Goal: Task Accomplishment & Management: Complete application form

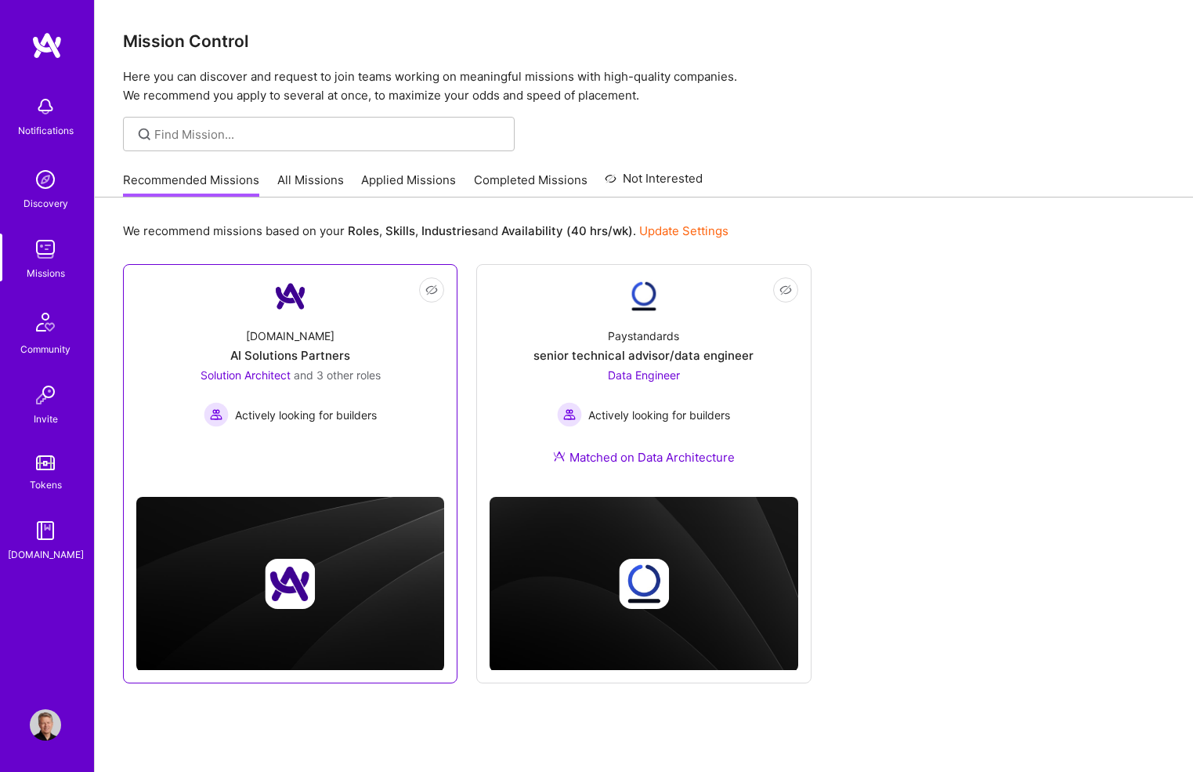
click at [389, 324] on div "[DOMAIN_NAME] AI Solutions Partners Solution Architect and 3 other roles Active…" at bounding box center [290, 371] width 308 height 112
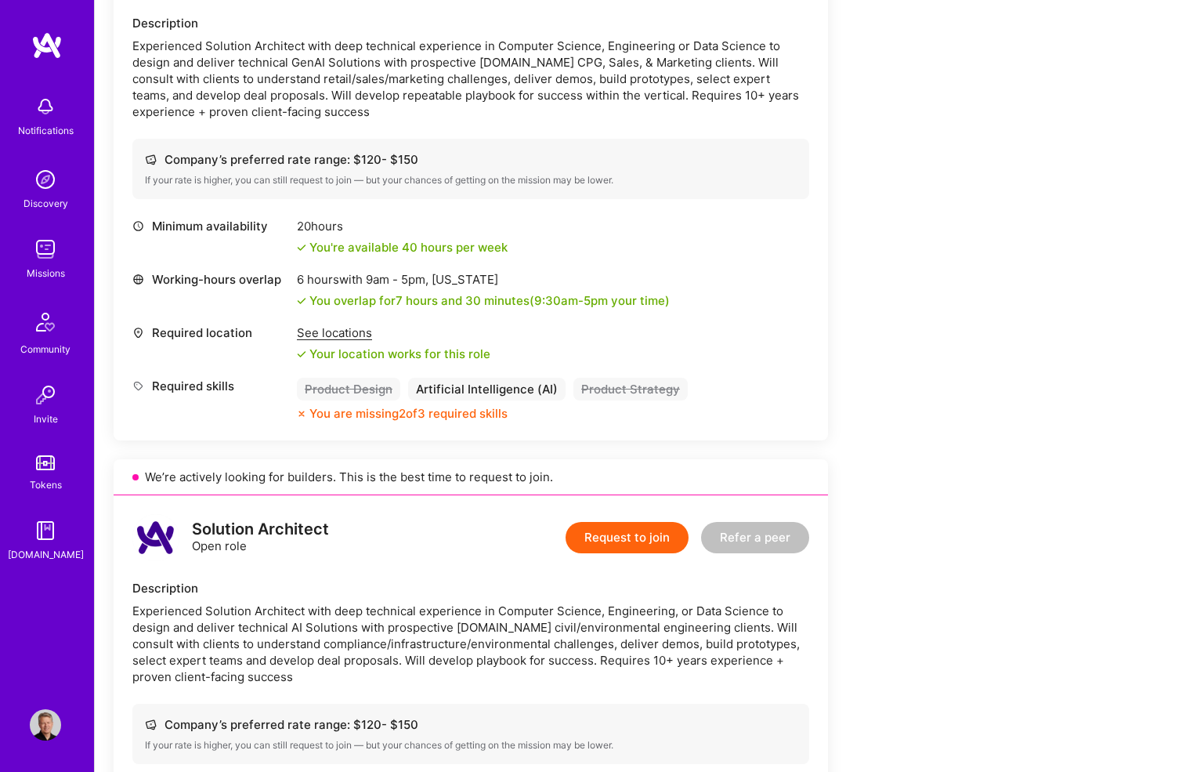
scroll to position [371, 0]
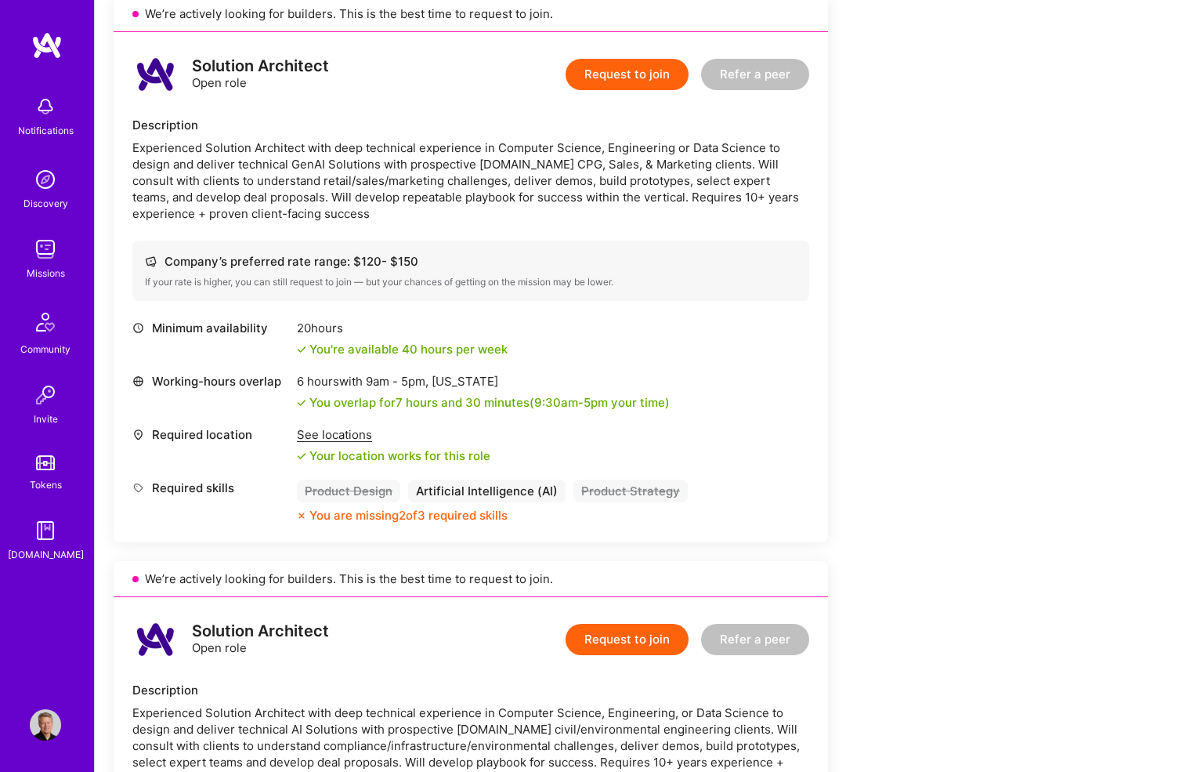
click at [60, 38] on img at bounding box center [46, 45] width 31 height 28
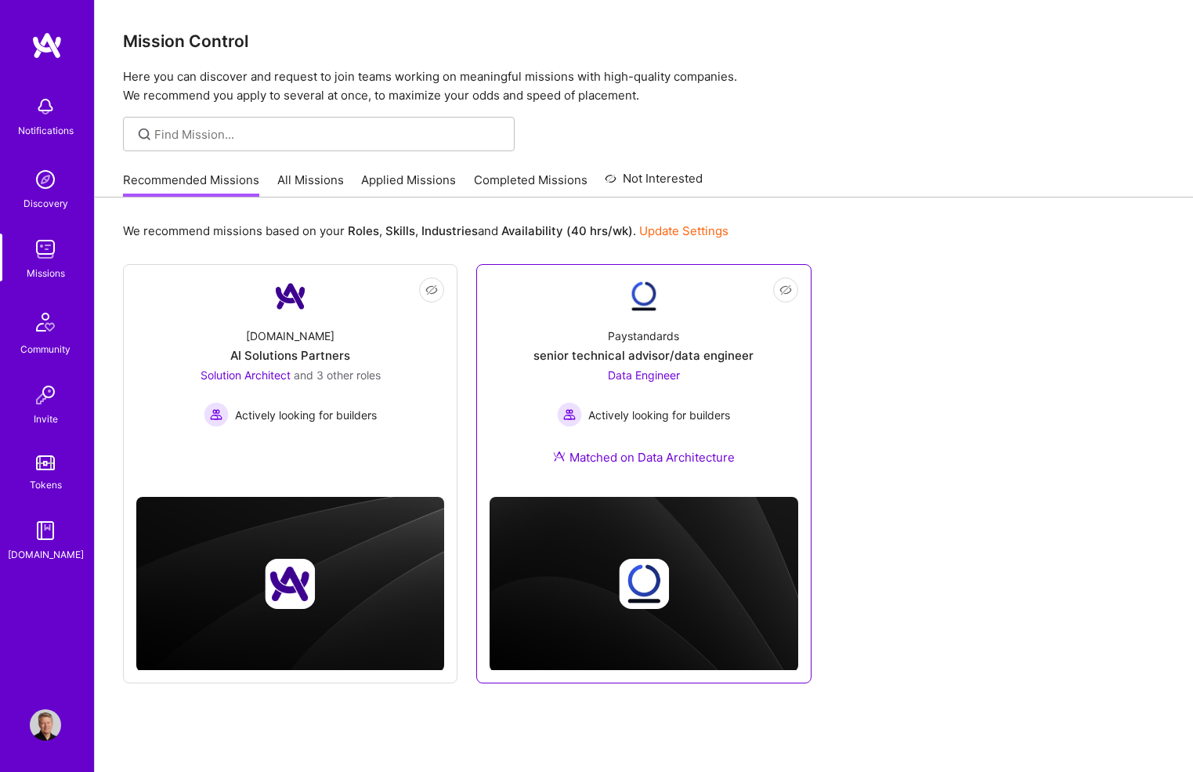
click at [702, 310] on link "Not Interested Paystandards senior technical advisor/data engineer Data Enginee…" at bounding box center [644, 380] width 308 height 207
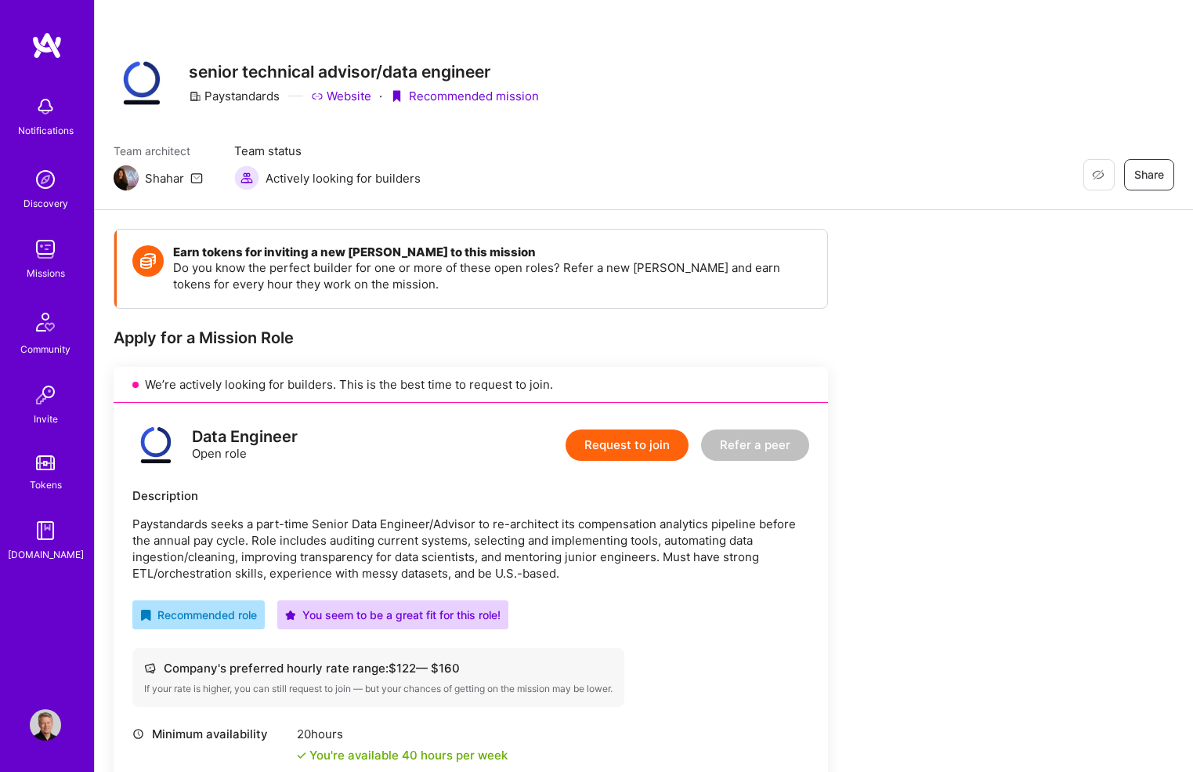
click at [602, 447] on button "Request to join" at bounding box center [627, 444] width 123 height 31
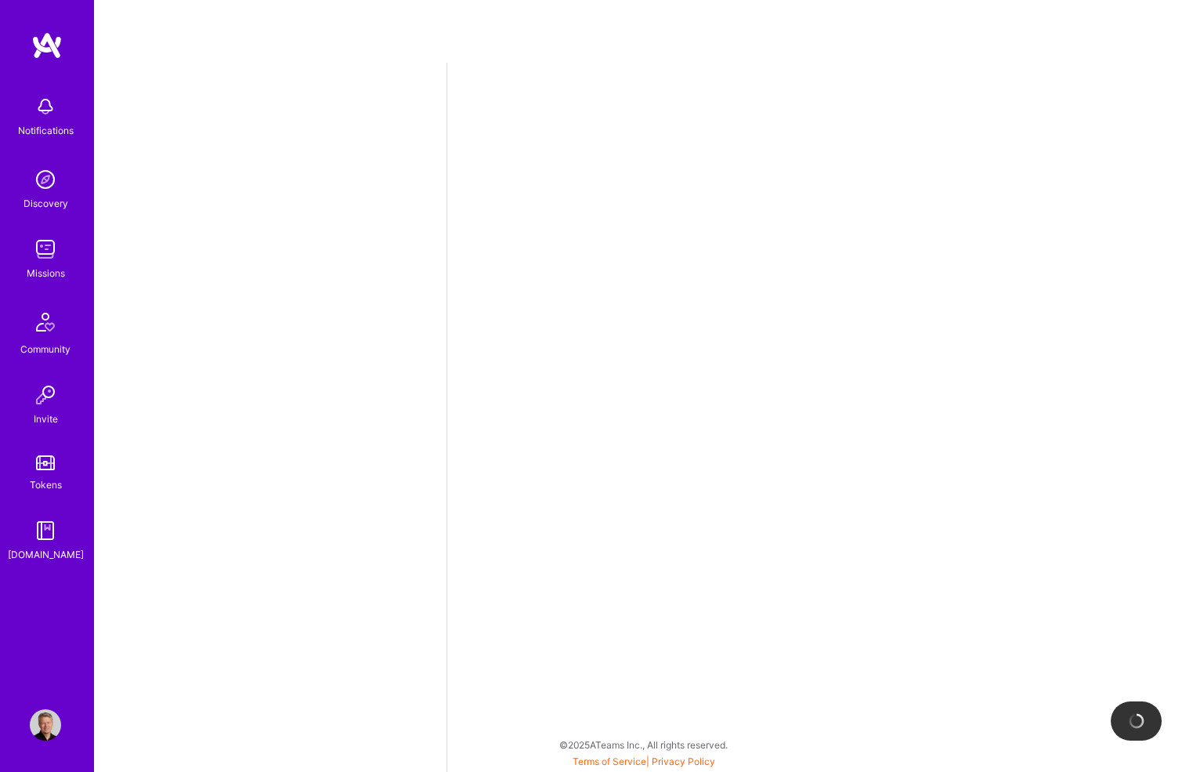
select select "US"
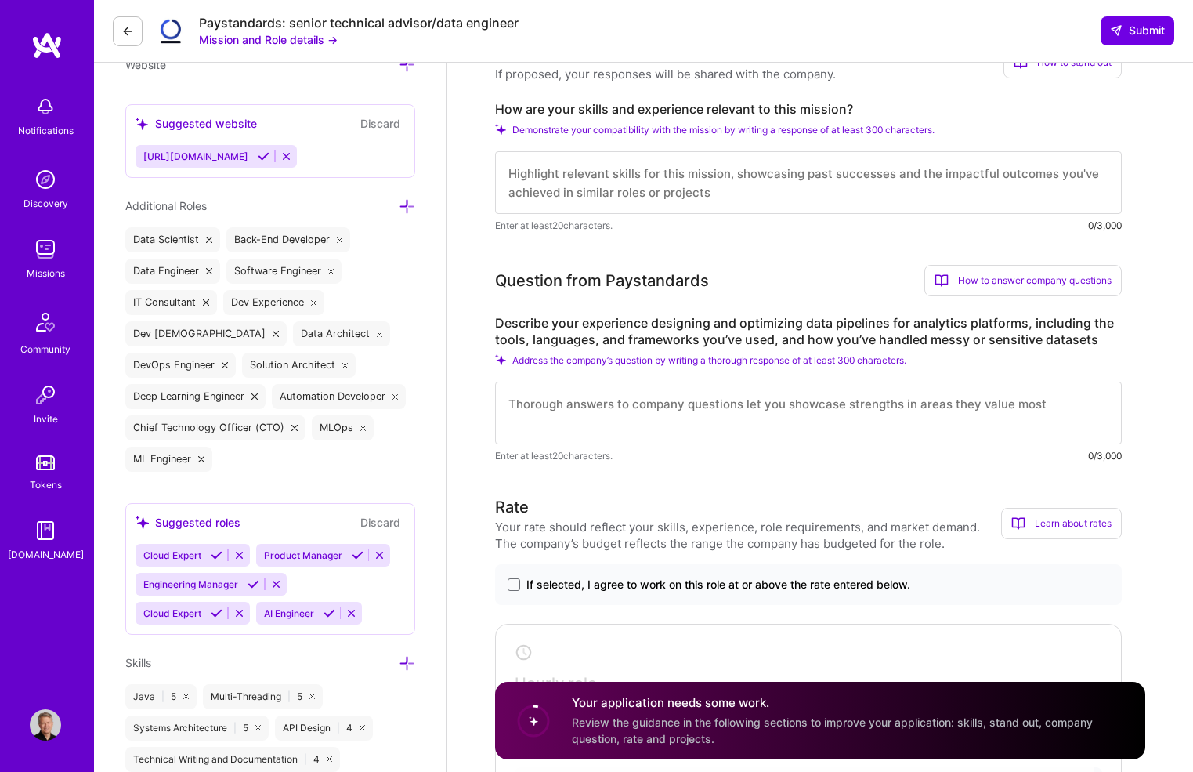
scroll to position [533, 0]
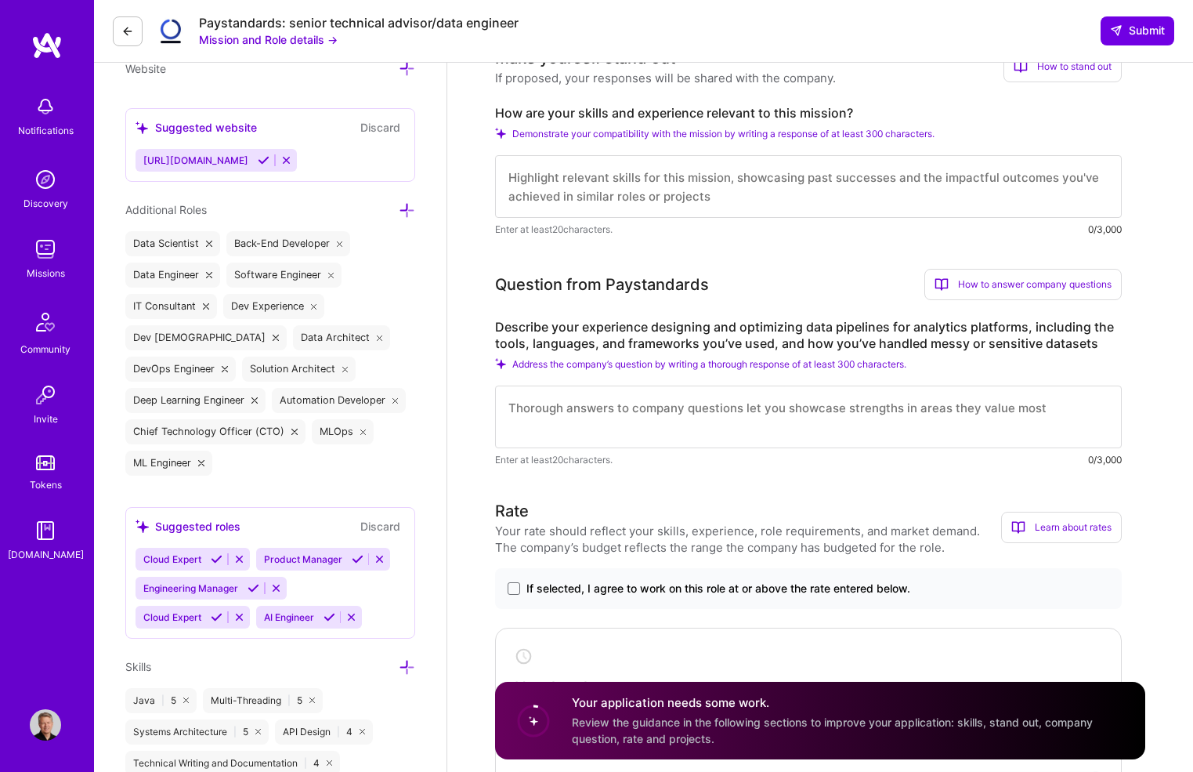
click at [546, 418] on textarea at bounding box center [808, 416] width 627 height 63
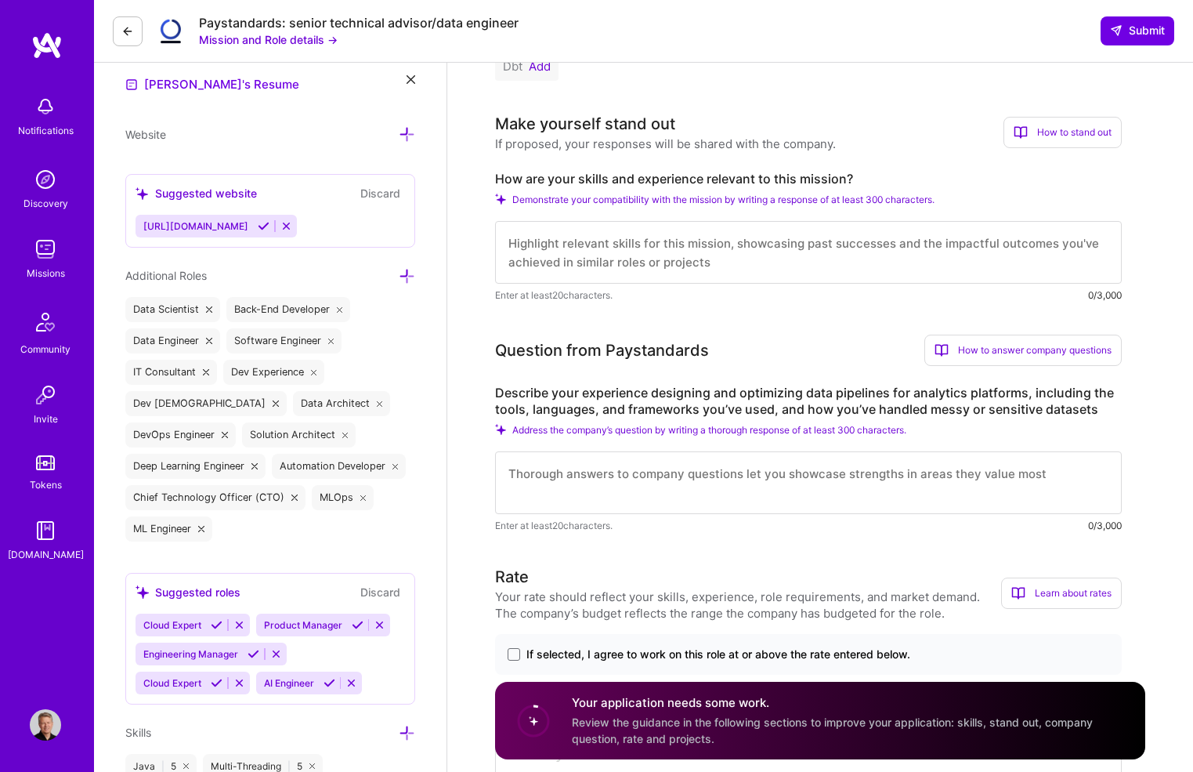
scroll to position [468, 0]
click at [127, 32] on icon at bounding box center [127, 31] width 13 height 13
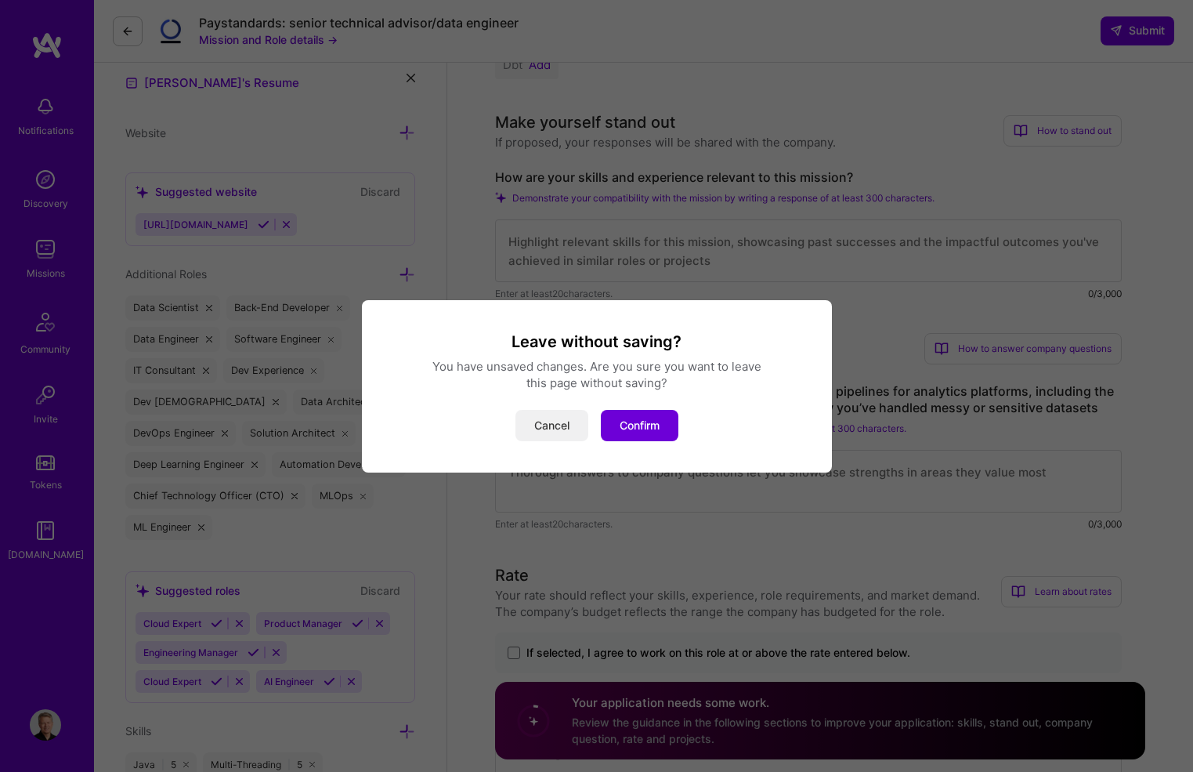
click at [556, 425] on button "Cancel" at bounding box center [551, 425] width 73 height 31
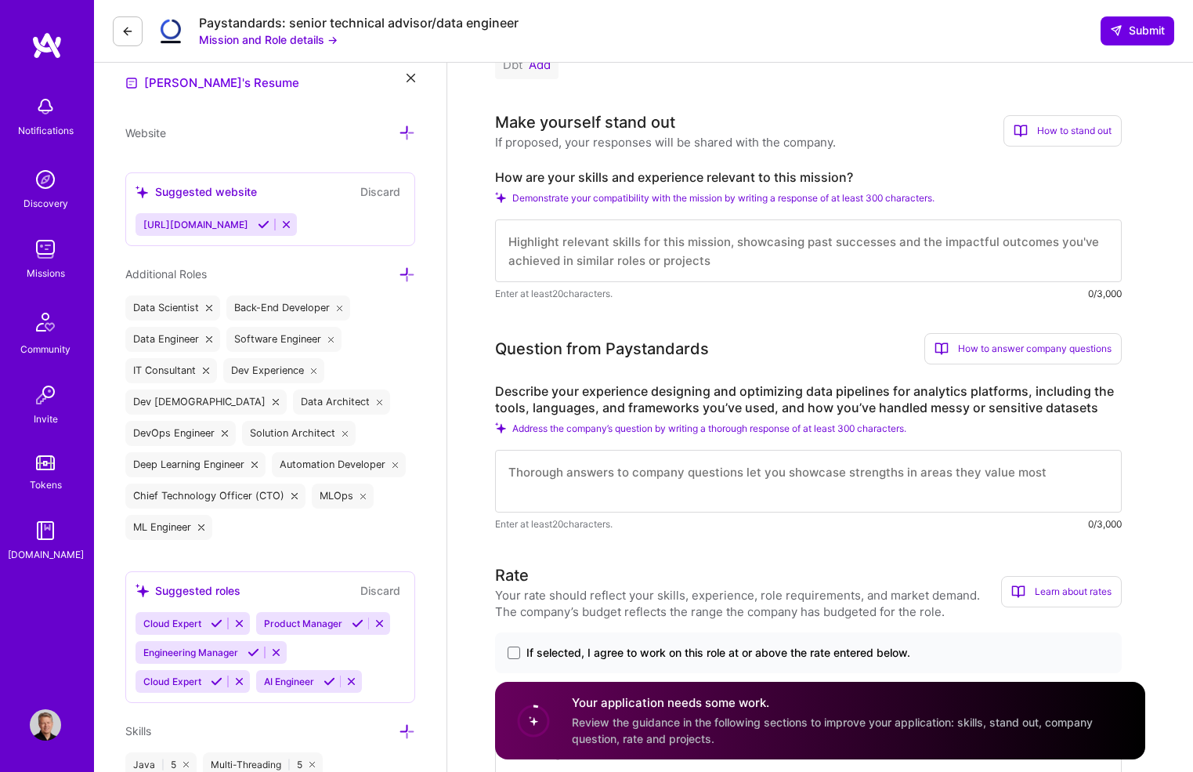
click at [564, 454] on textarea at bounding box center [808, 481] width 627 height 63
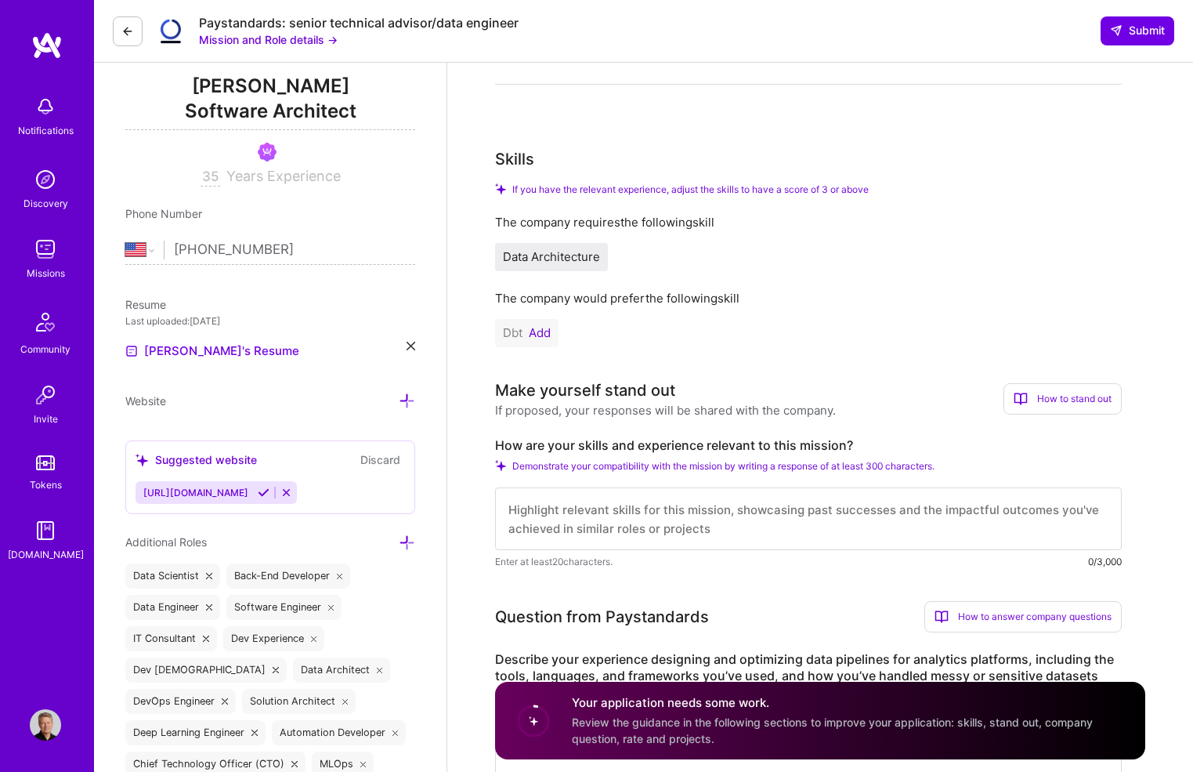
scroll to position [211, 0]
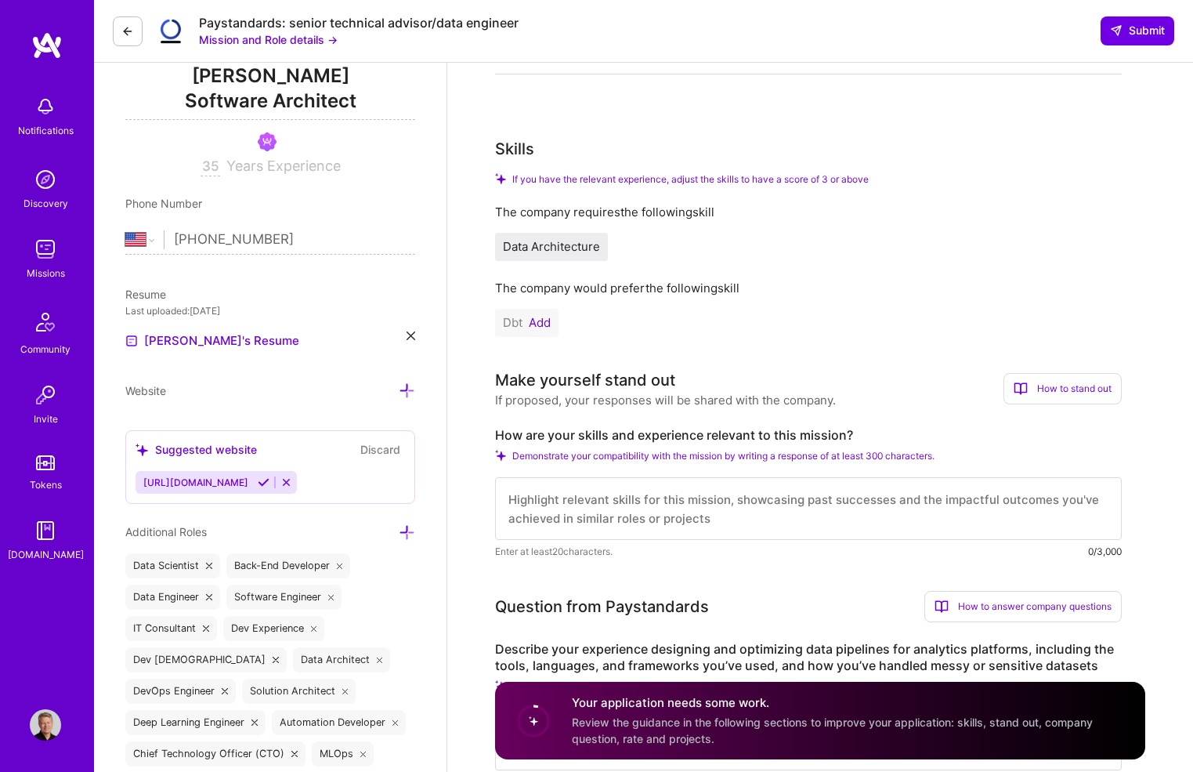
click at [538, 499] on textarea at bounding box center [808, 508] width 627 height 63
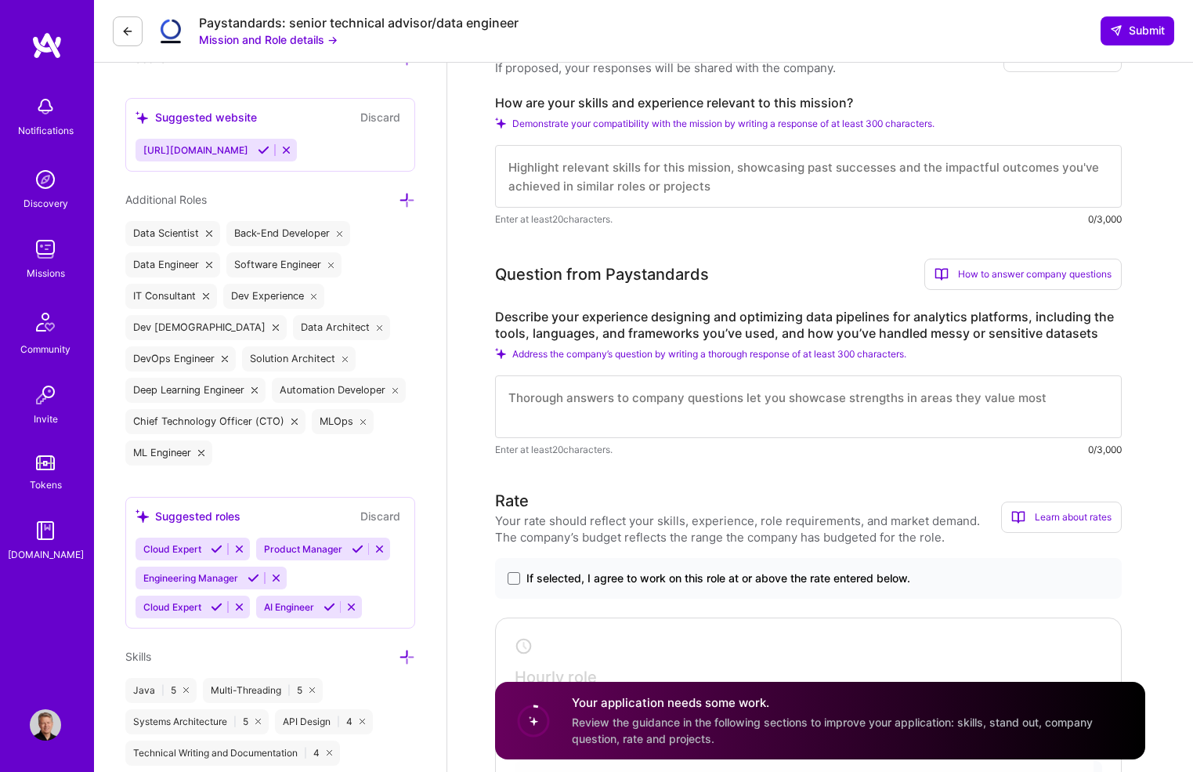
scroll to position [544, 0]
click at [523, 398] on textarea at bounding box center [808, 405] width 627 height 63
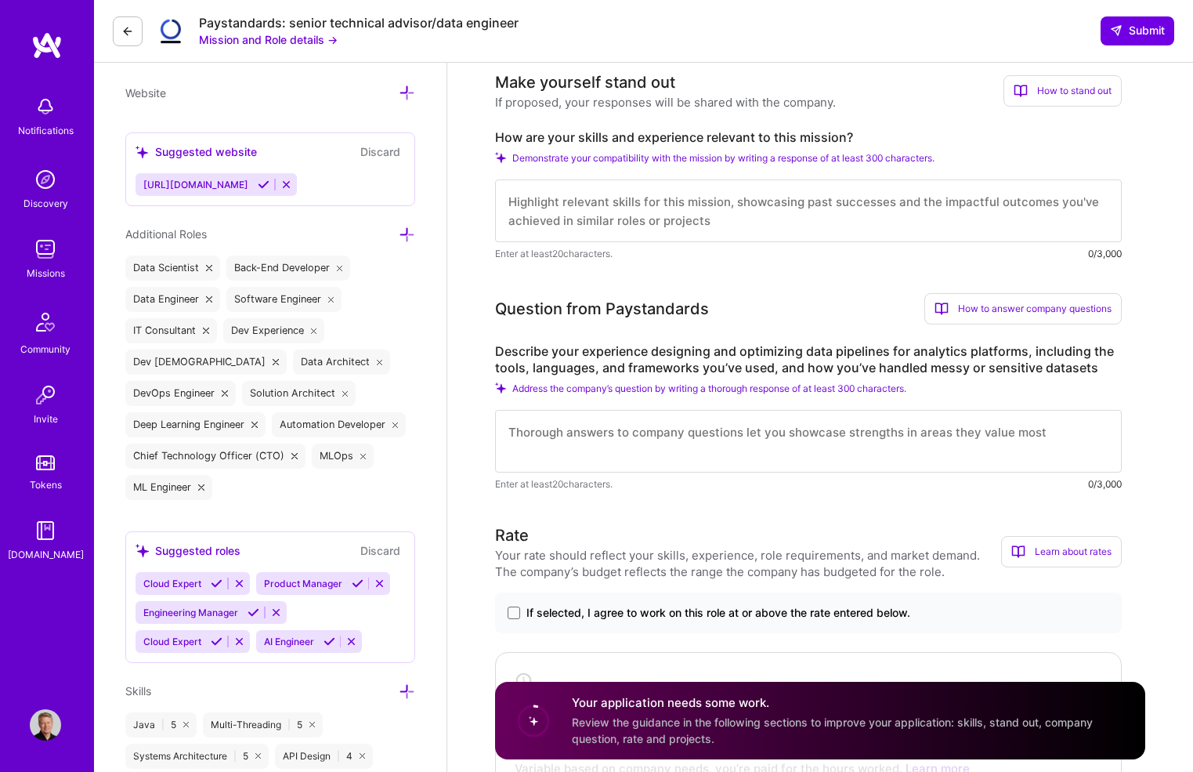
scroll to position [506, 0]
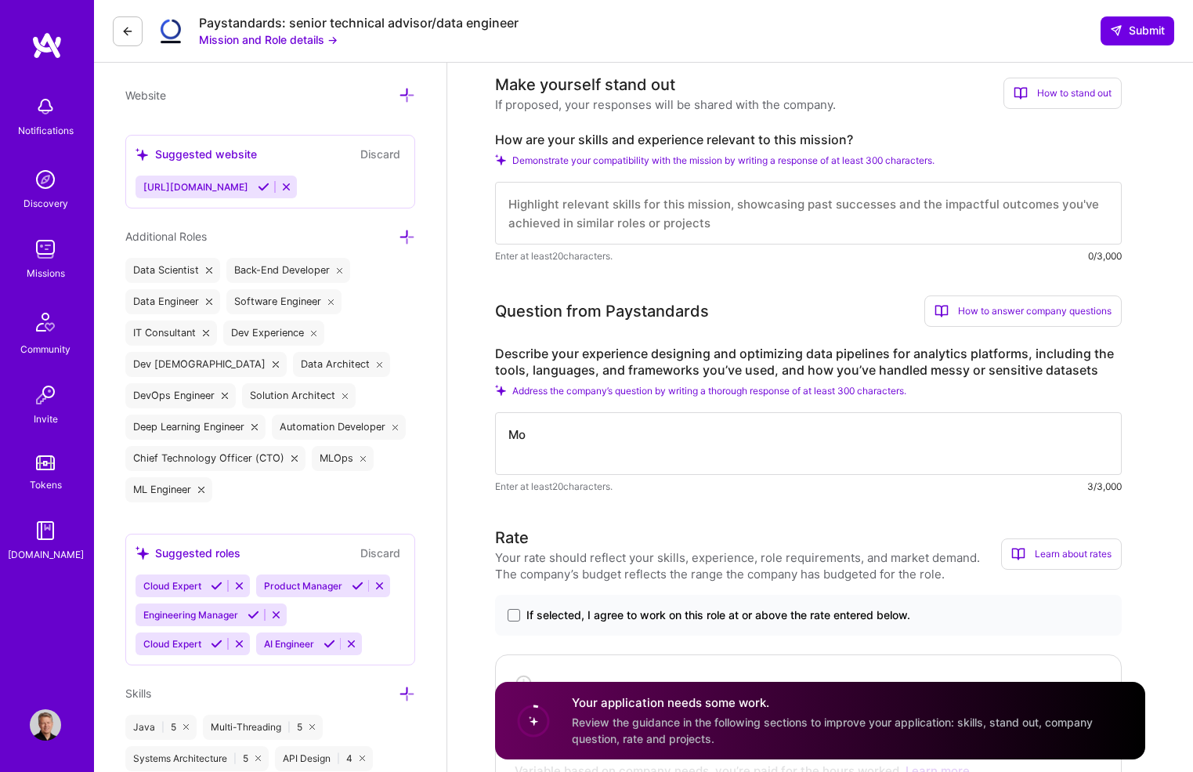
type textarea "M"
type textarea "I"
type textarea "M"
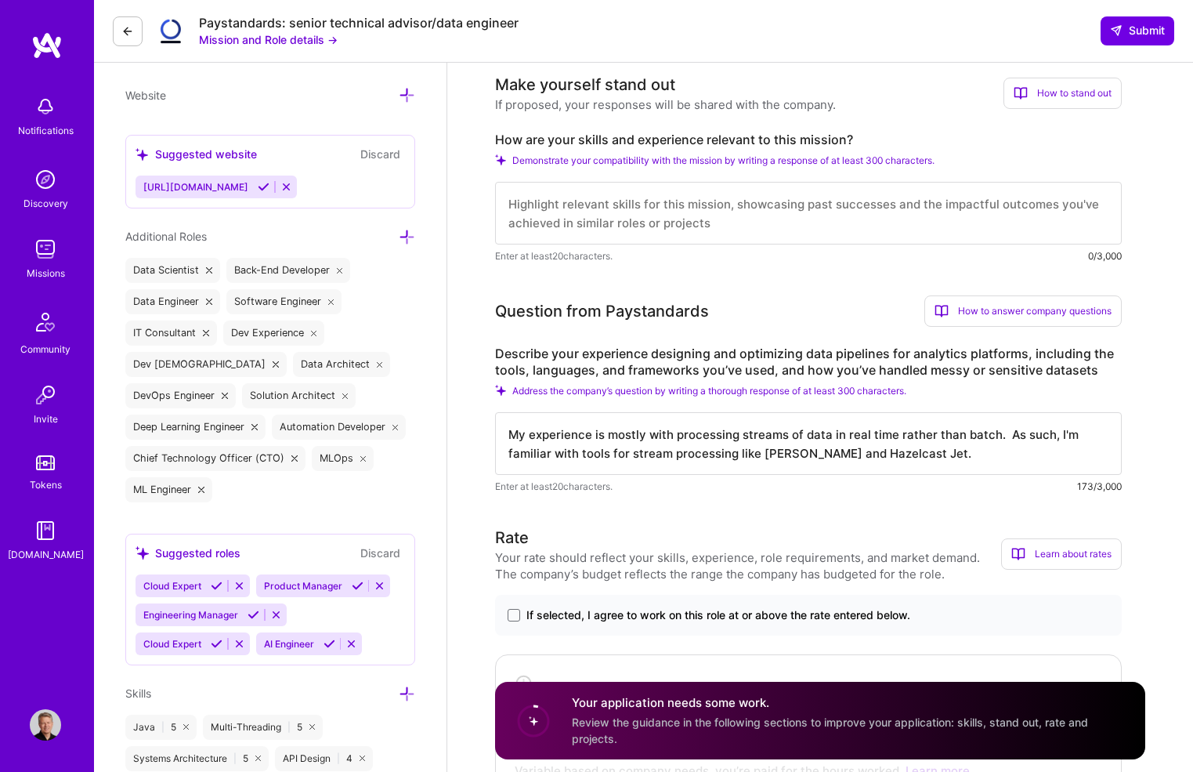
drag, startPoint x: 638, startPoint y: 457, endPoint x: 674, endPoint y: 457, distance: 36.0
click at [638, 457] on textarea "My experience is mostly with processing streams of data in real time rather tha…" at bounding box center [808, 443] width 627 height 63
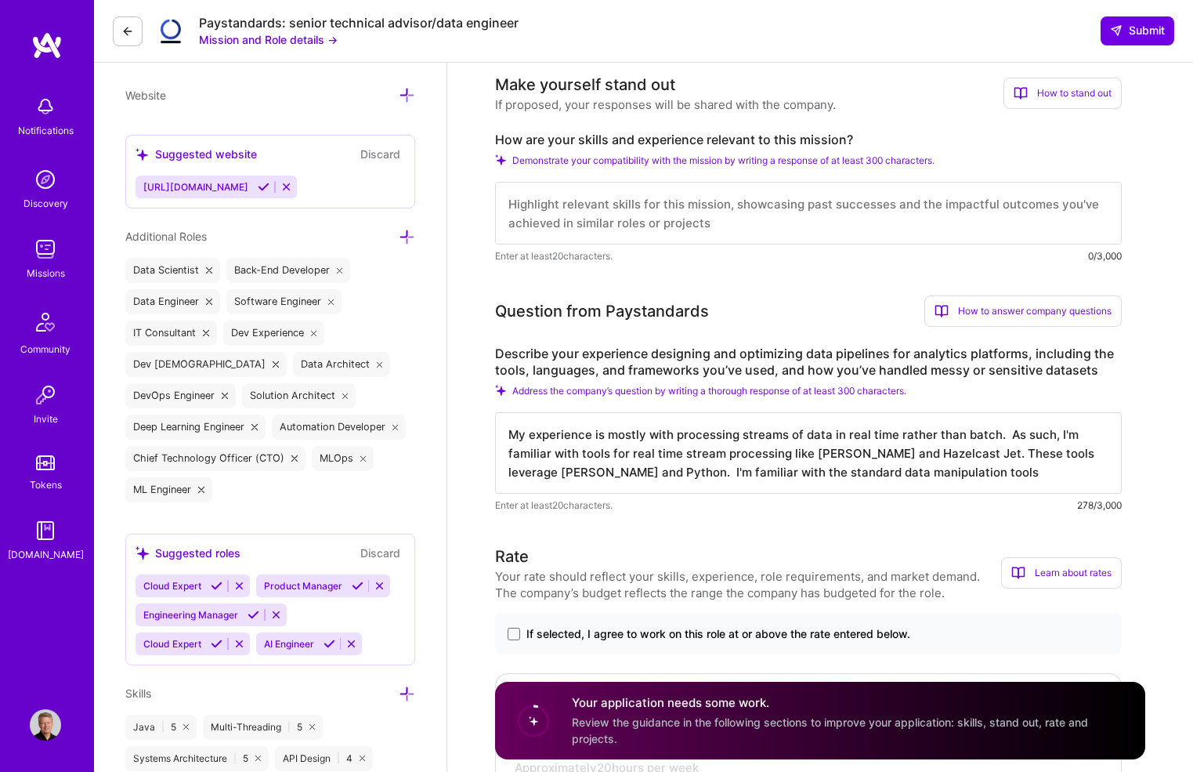
click at [740, 472] on textarea "My experience is mostly with processing streams of data in real time rather tha…" at bounding box center [808, 452] width 627 height 81
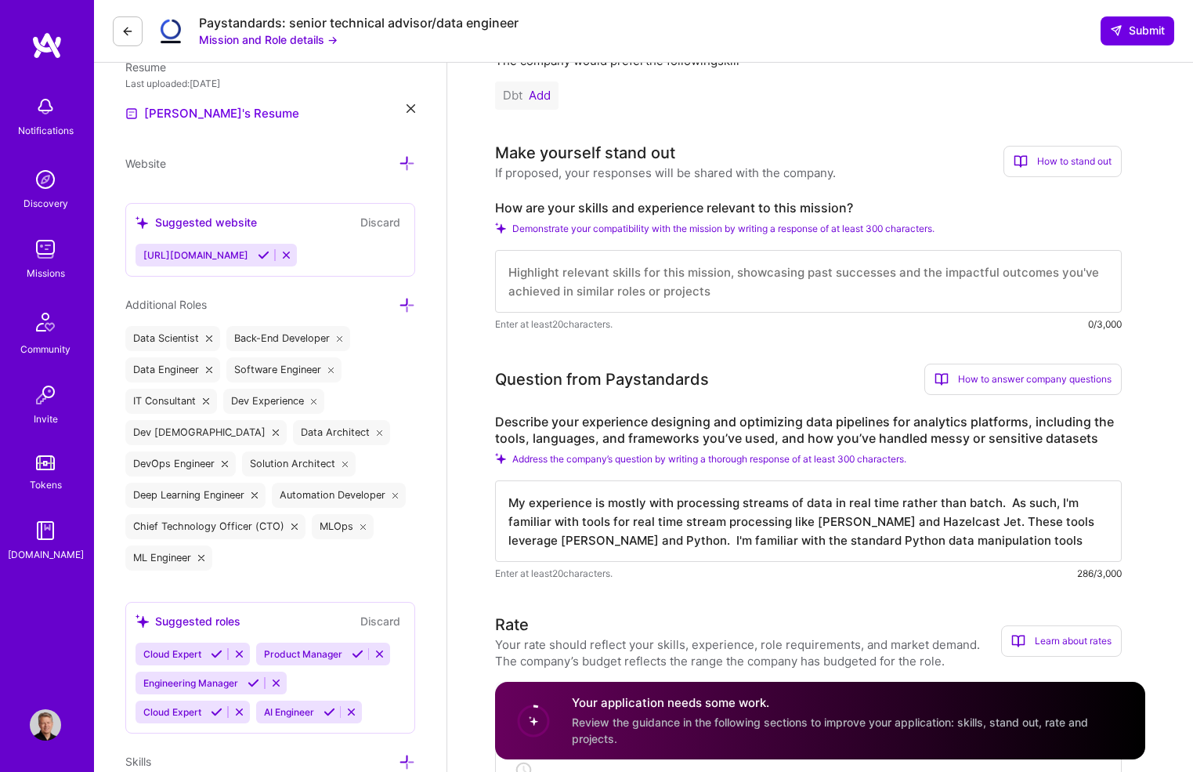
scroll to position [440, 0]
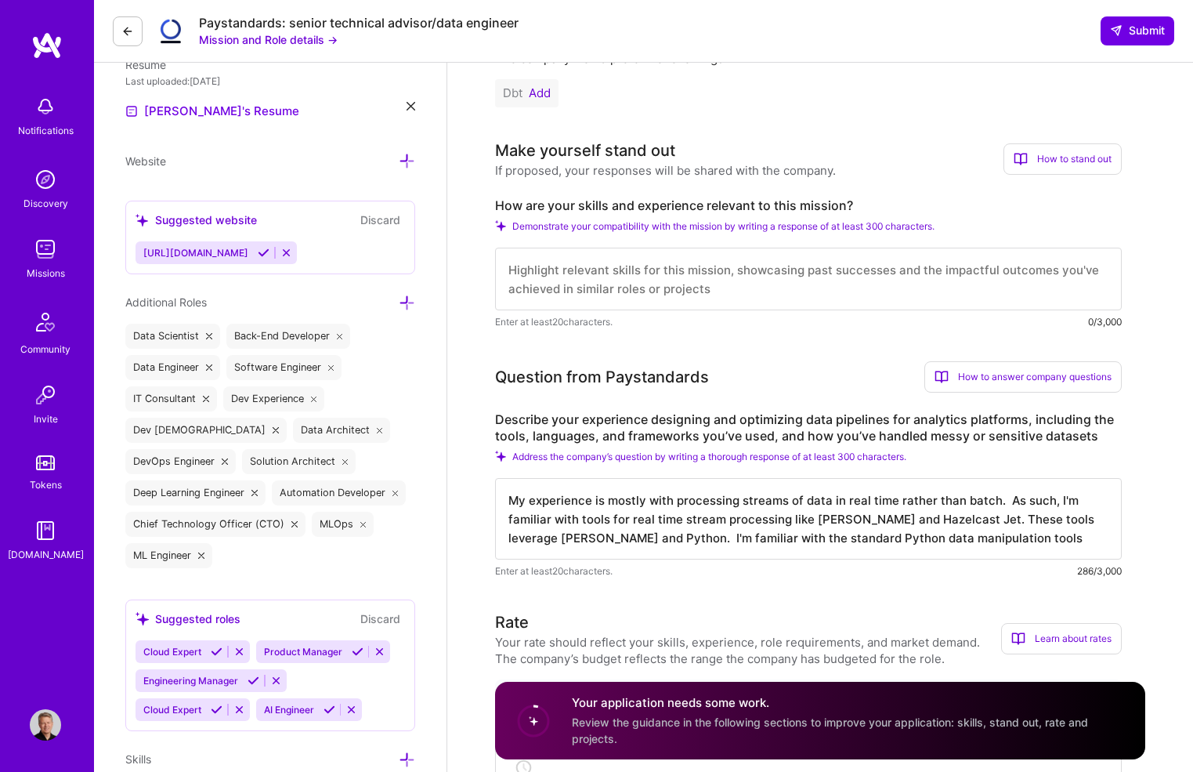
click at [800, 529] on textarea "My experience is mostly with processing streams of data in real time rather tha…" at bounding box center [808, 518] width 627 height 81
click at [944, 536] on textarea "My experience is mostly with processing streams of data in real time rather tha…" at bounding box center [808, 518] width 627 height 81
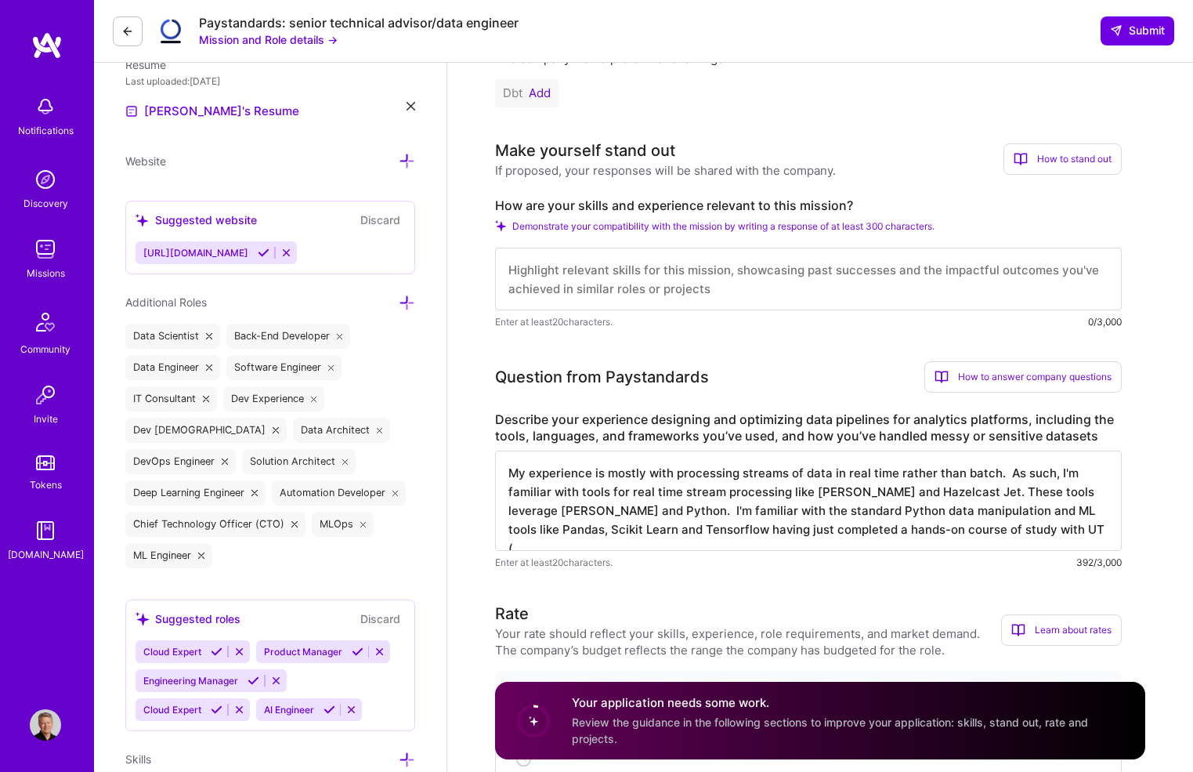
paste textarea "https://www.mygreatlearning.com/certificate/LDEGOQPC"
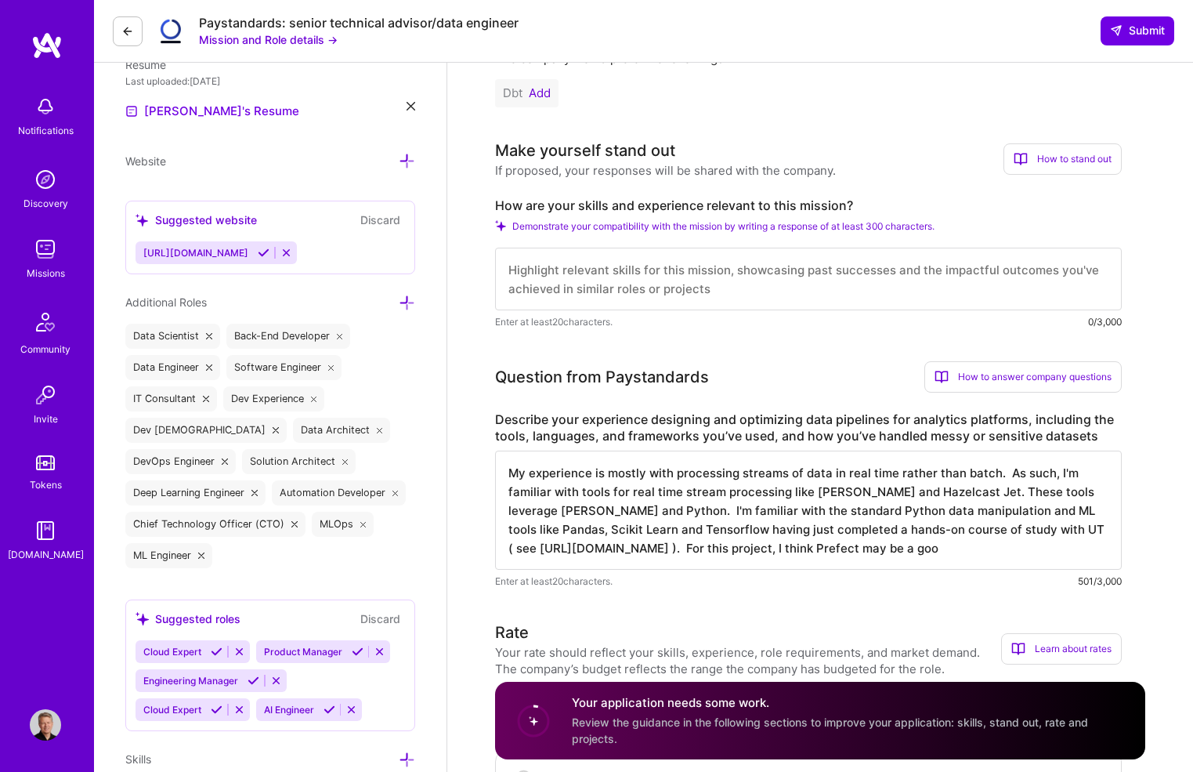
type textarea "My experience is mostly with processing streams of data in real time rather tha…"
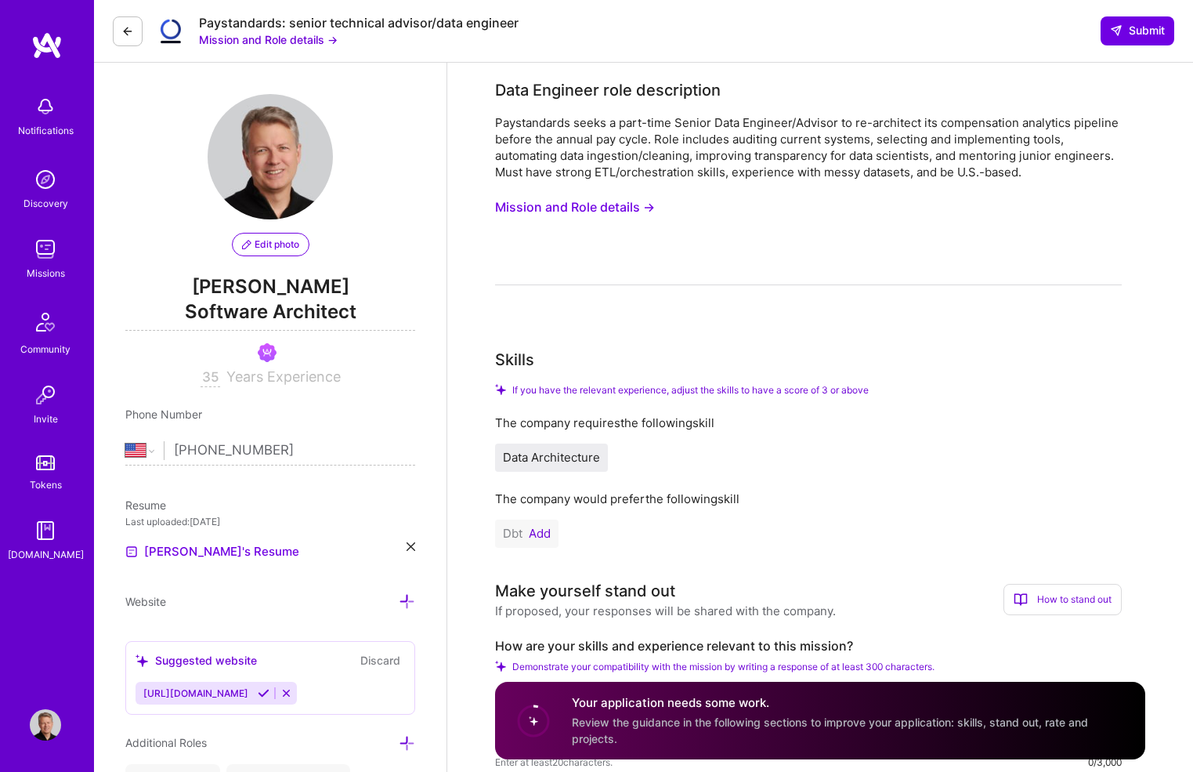
select select "US"
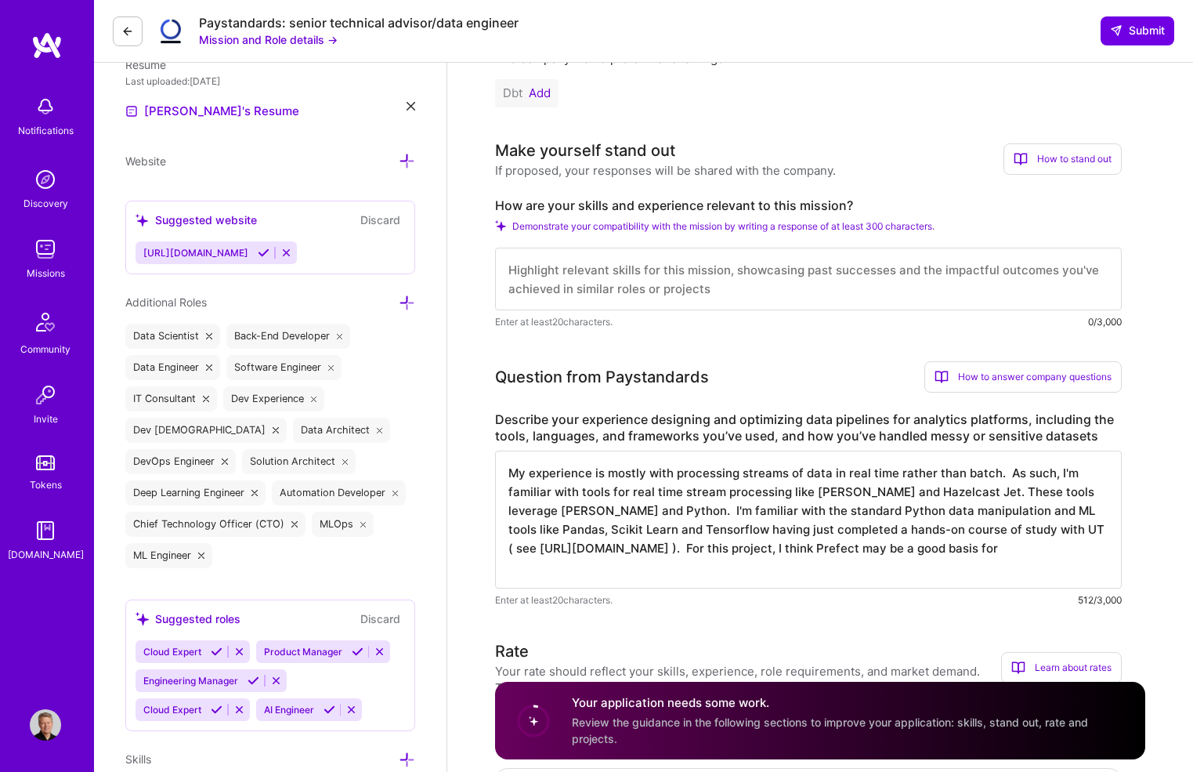
click at [849, 546] on textarea "My experience is mostly with processing streams of data in real time rather tha…" at bounding box center [808, 519] width 627 height 138
click at [627, 557] on textarea "My experience is mostly with processing streams of data in real time rather tha…" at bounding box center [808, 519] width 627 height 138
drag, startPoint x: 848, startPoint y: 548, endPoint x: 841, endPoint y: 591, distance: 43.0
click at [841, 591] on div "My experience is mostly with processing streams of data in real time rather tha…" at bounding box center [808, 528] width 627 height 157
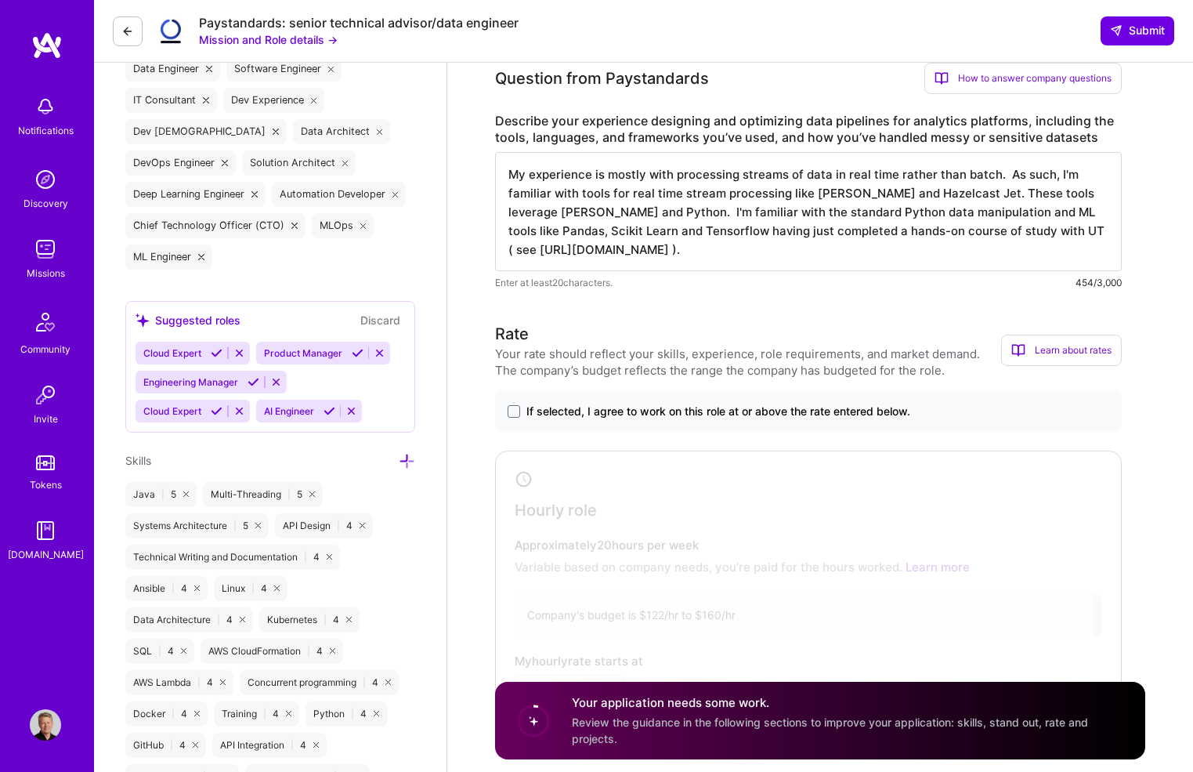
scroll to position [775, 0]
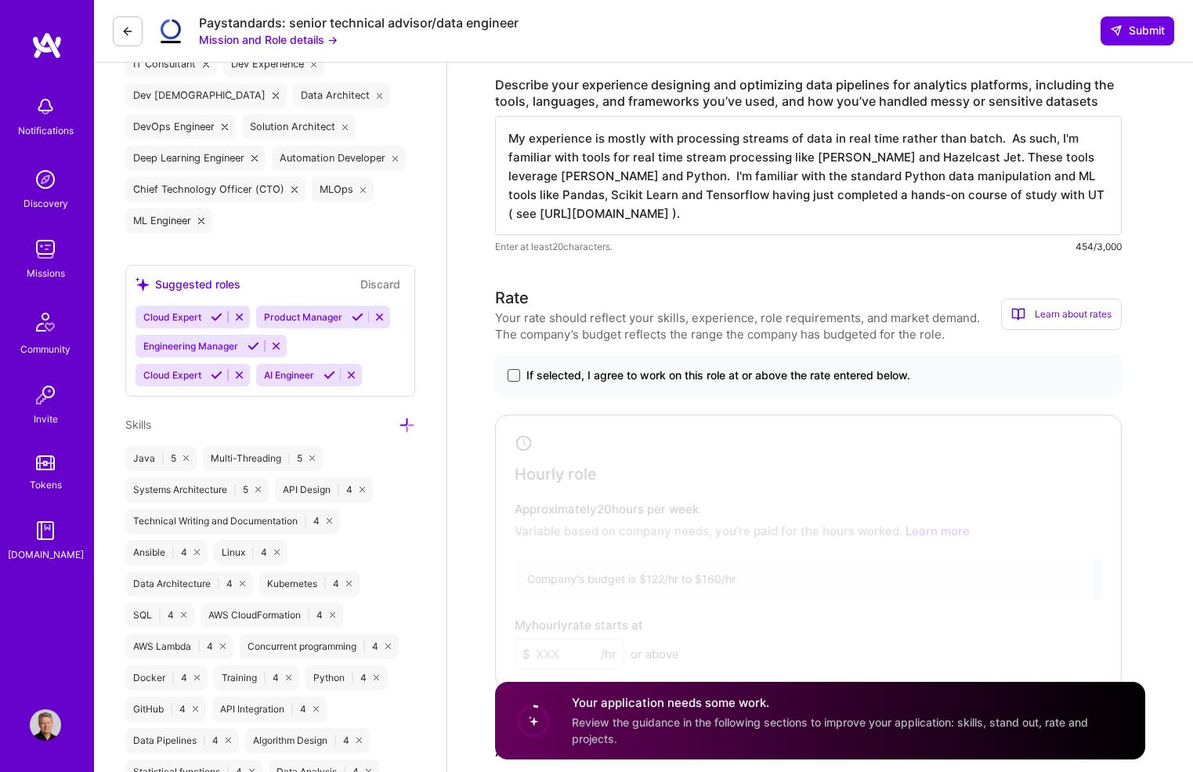
type textarea "My experience is mostly with processing streams of data in real time rather tha…"
click at [515, 372] on span at bounding box center [514, 375] width 13 height 13
click at [0, 0] on input "If selected, I agree to work on this role at or above the rate entered below." at bounding box center [0, 0] width 0 height 0
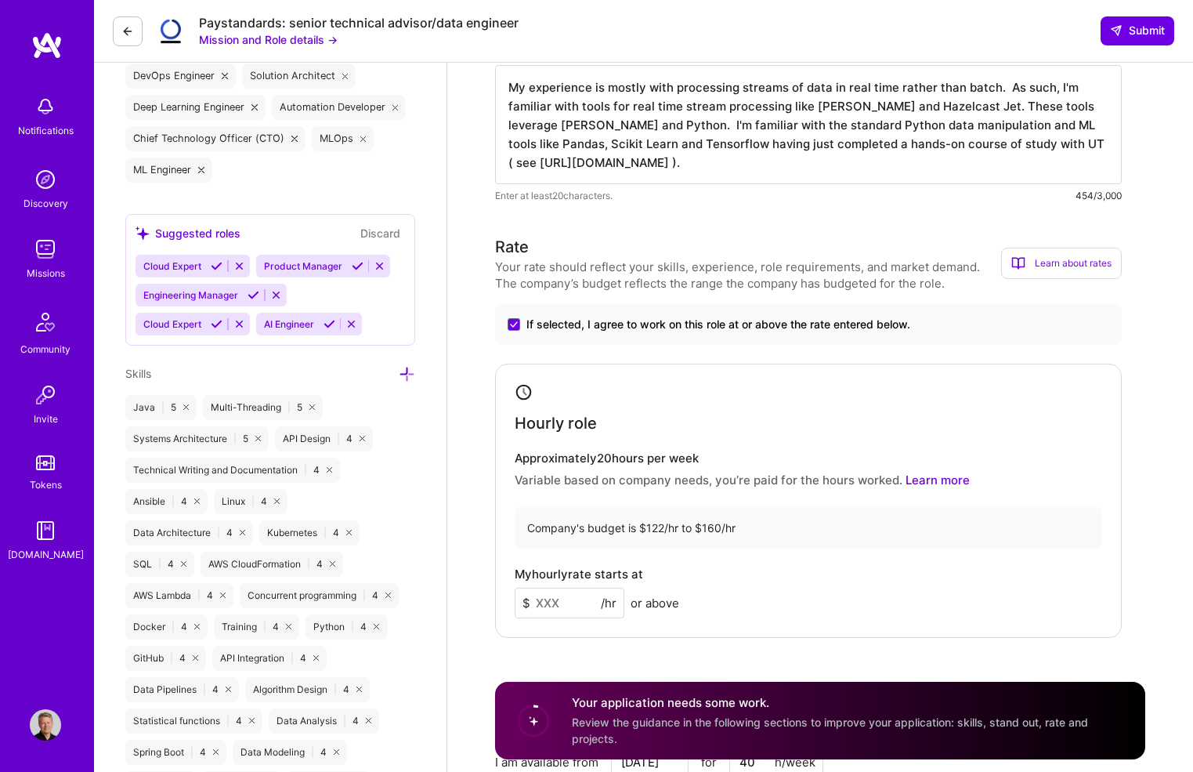
scroll to position [837, 0]
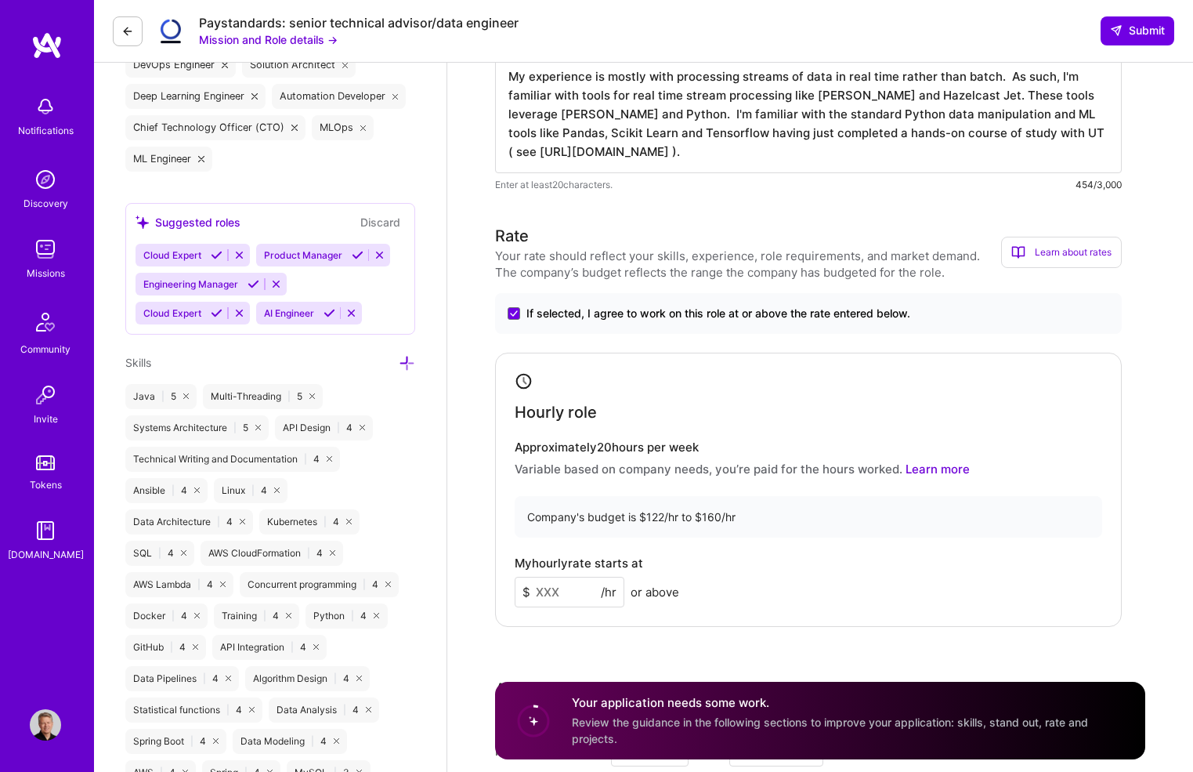
click at [549, 599] on input at bounding box center [570, 592] width 110 height 31
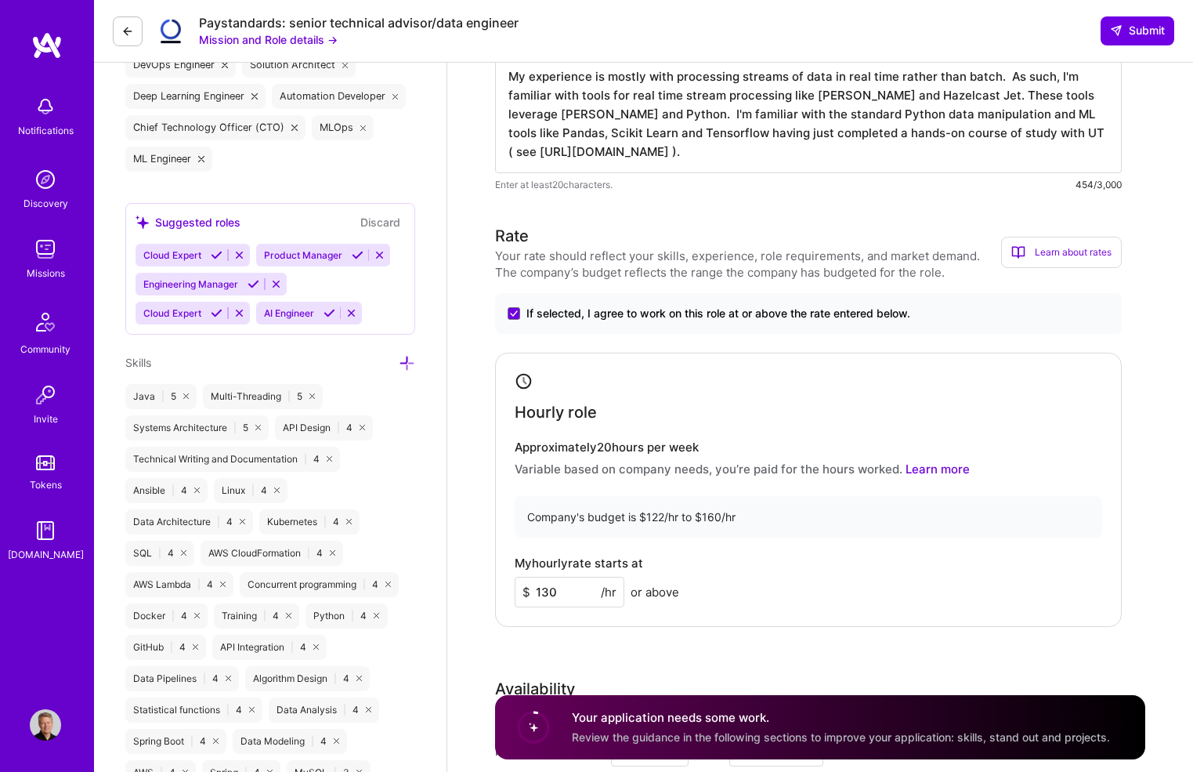
type input "130"
click at [795, 577] on div "My hourly rate starts at $ 130 /hr or above" at bounding box center [809, 581] width 588 height 51
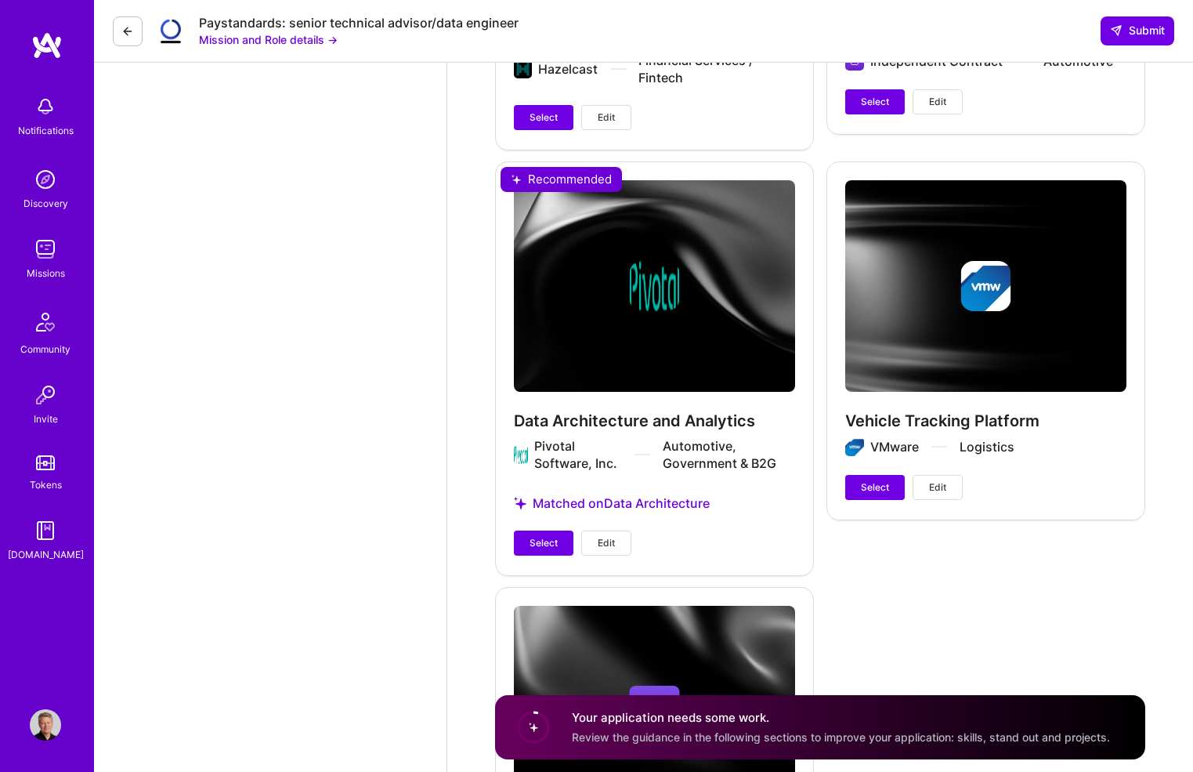
scroll to position [4657, 0]
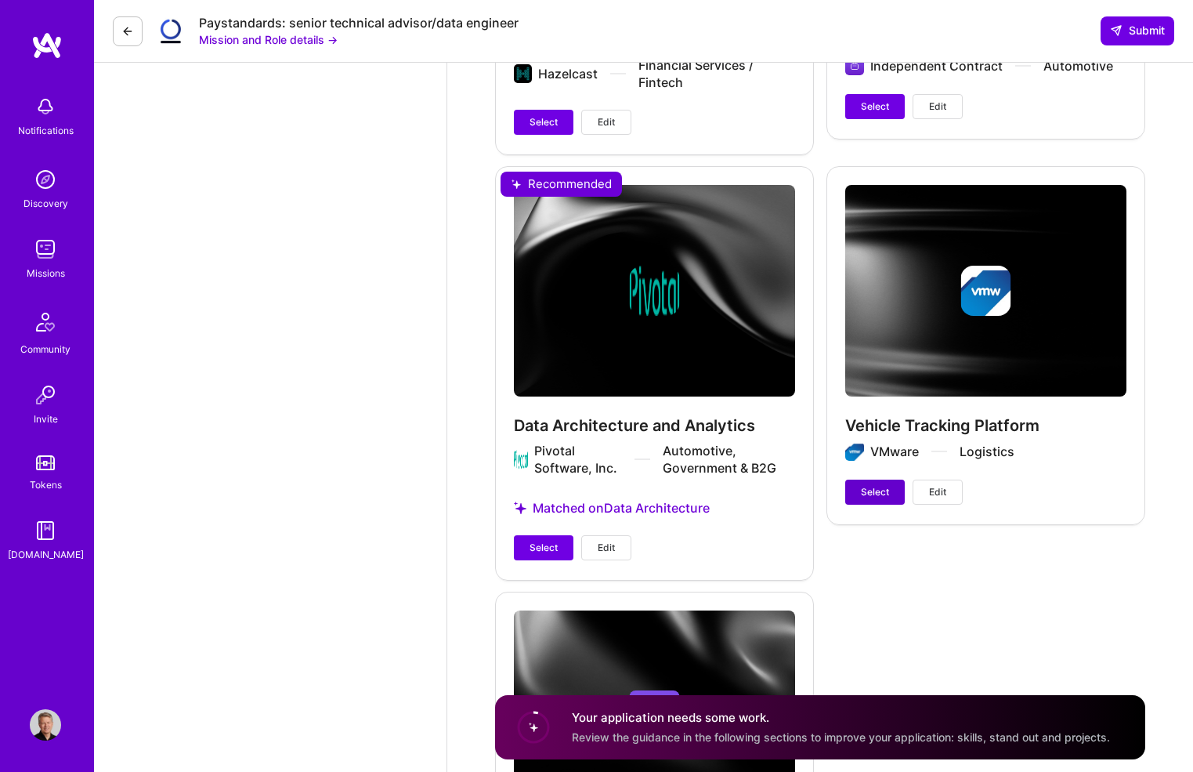
click at [867, 490] on span "Select" at bounding box center [875, 492] width 28 height 14
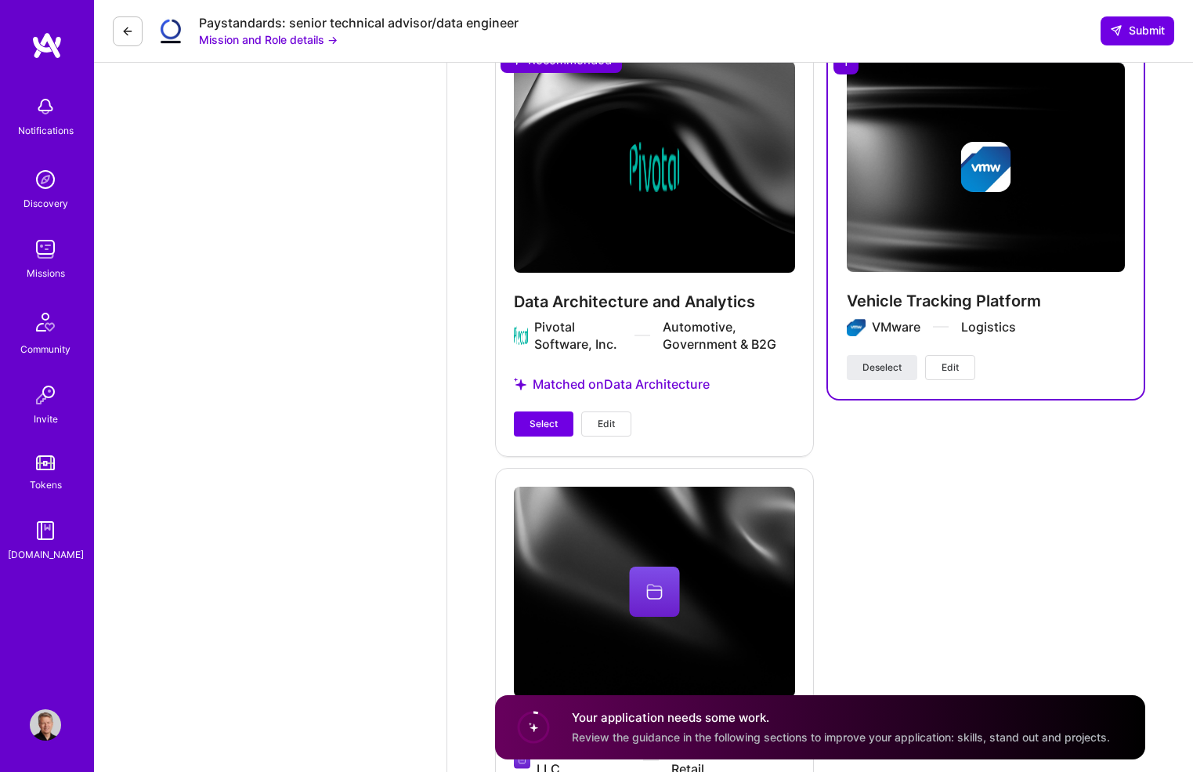
scroll to position [4783, 0]
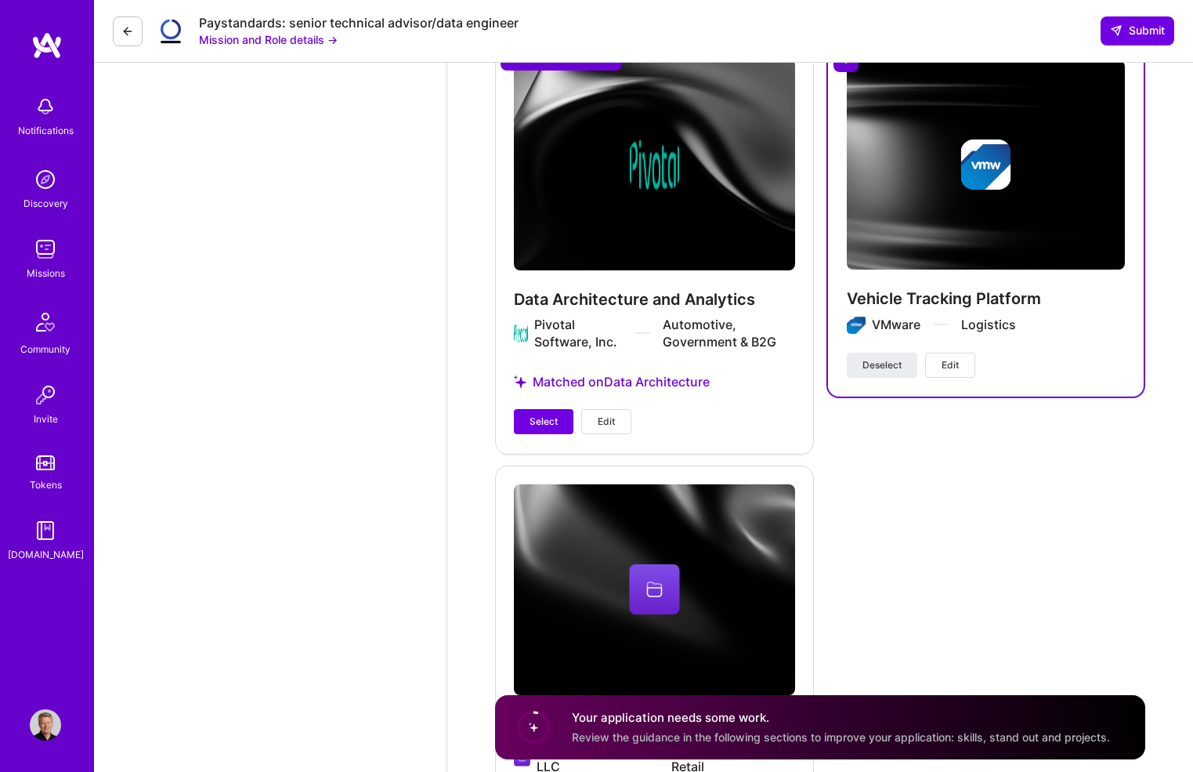
click at [605, 307] on div "Data Architecture and Analytics Pivotal Software, Inc. Automotive, Government &…" at bounding box center [654, 246] width 319 height 412
click at [605, 418] on span "Edit" at bounding box center [606, 421] width 17 height 14
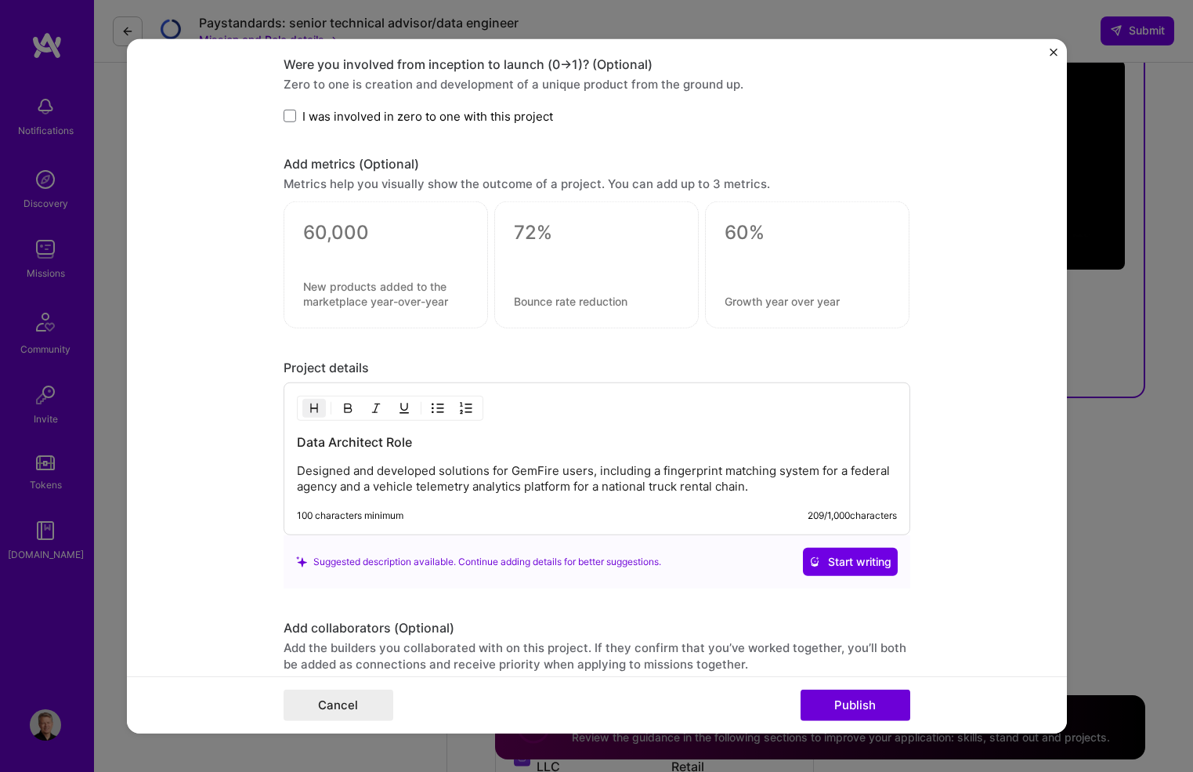
scroll to position [1058, 0]
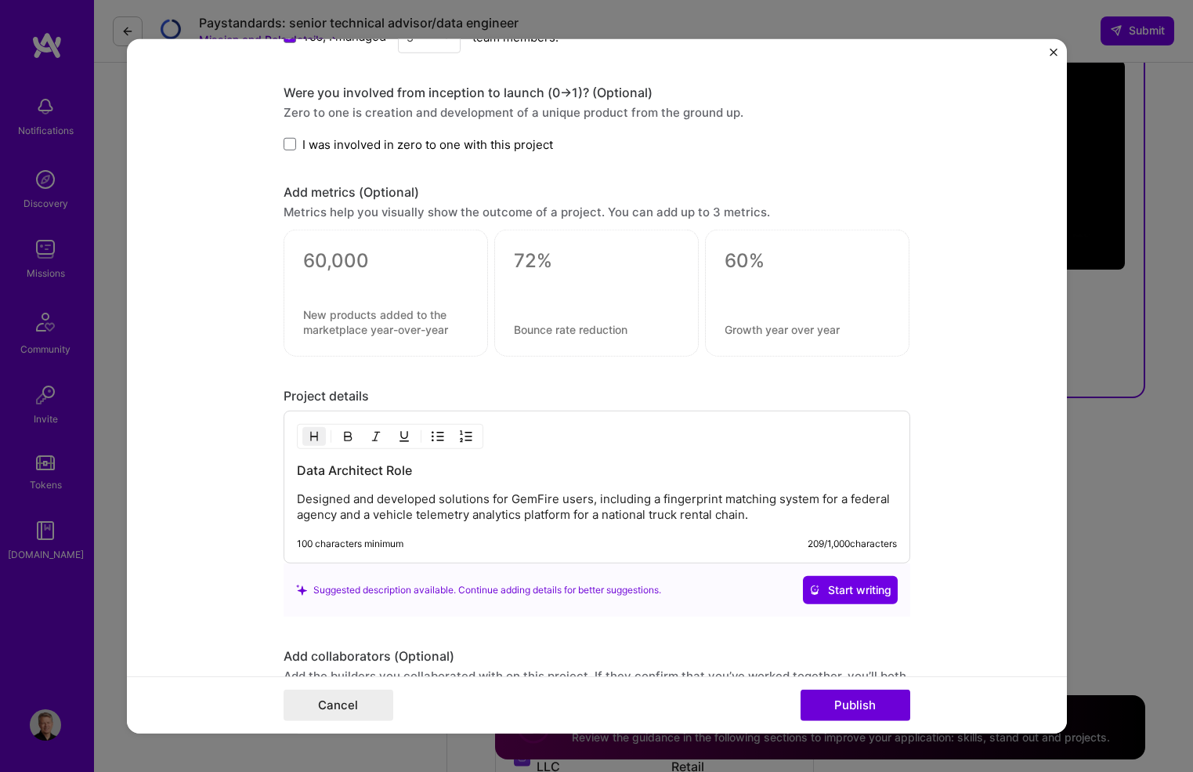
click at [1054, 50] on img "Close" at bounding box center [1054, 52] width 8 height 8
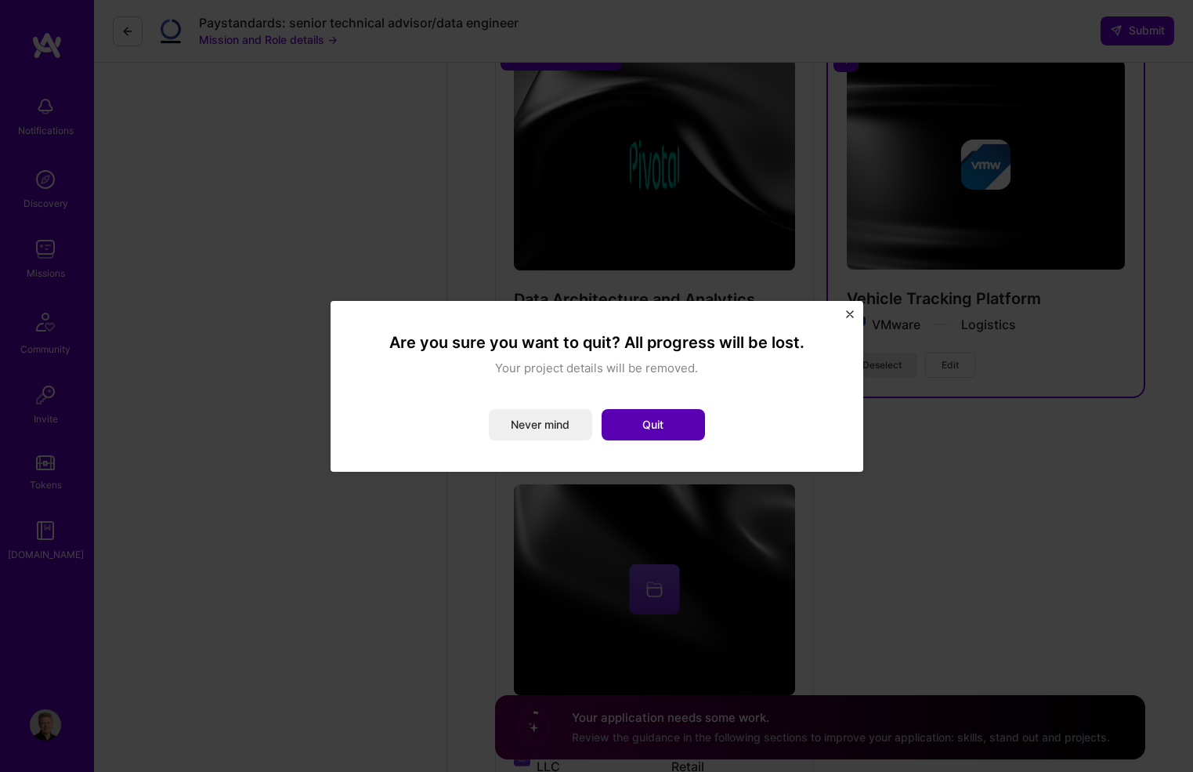
click at [645, 420] on button "Quit" at bounding box center [653, 424] width 103 height 31
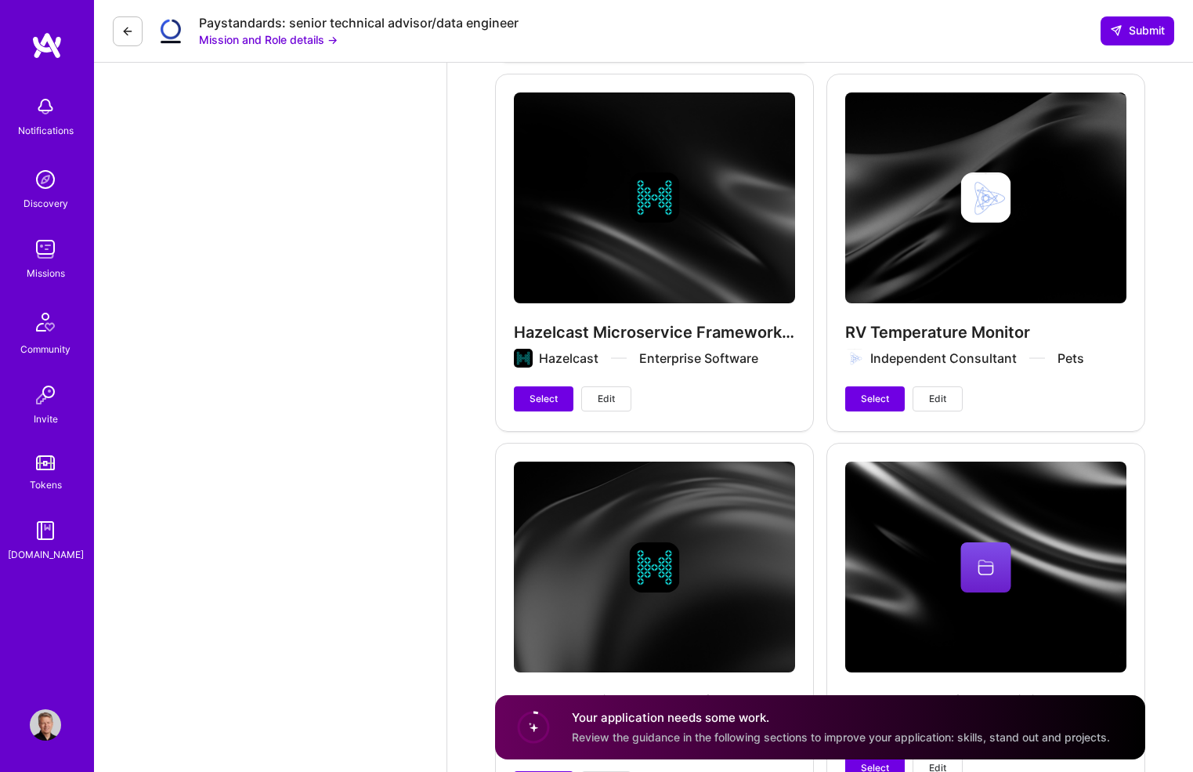
scroll to position [3994, 0]
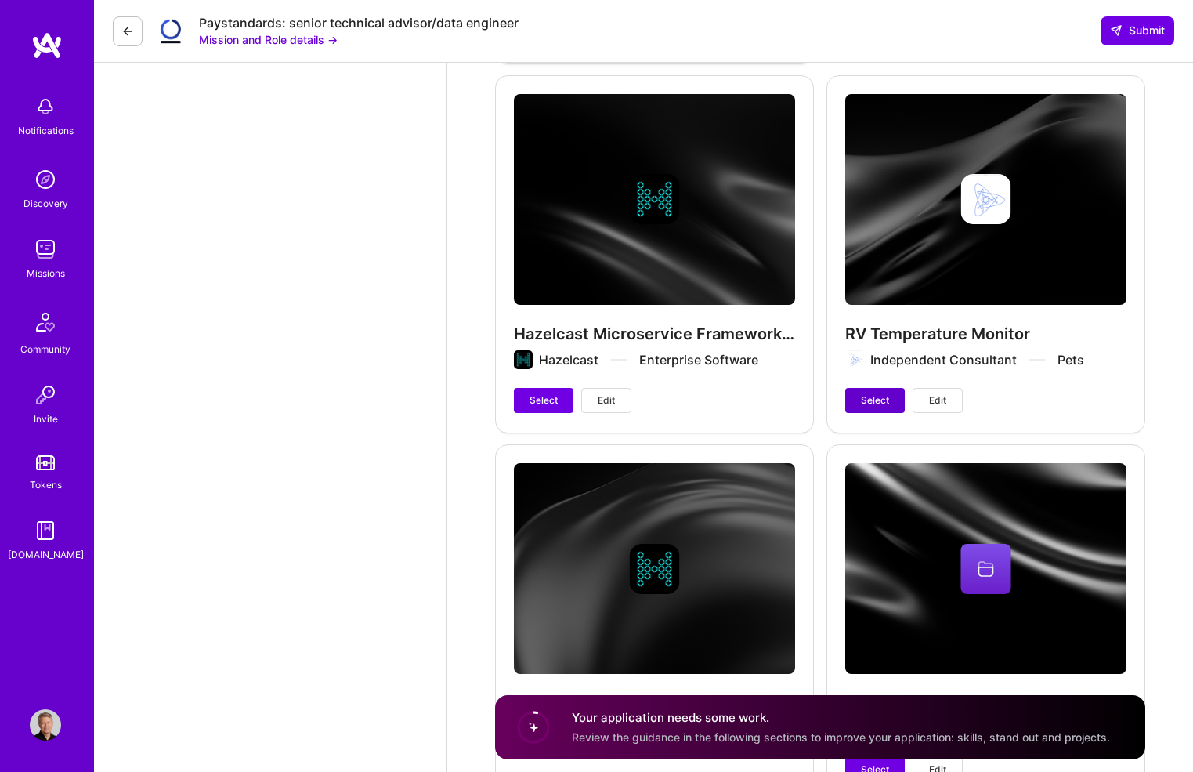
click at [871, 395] on span "Select" at bounding box center [875, 400] width 28 height 14
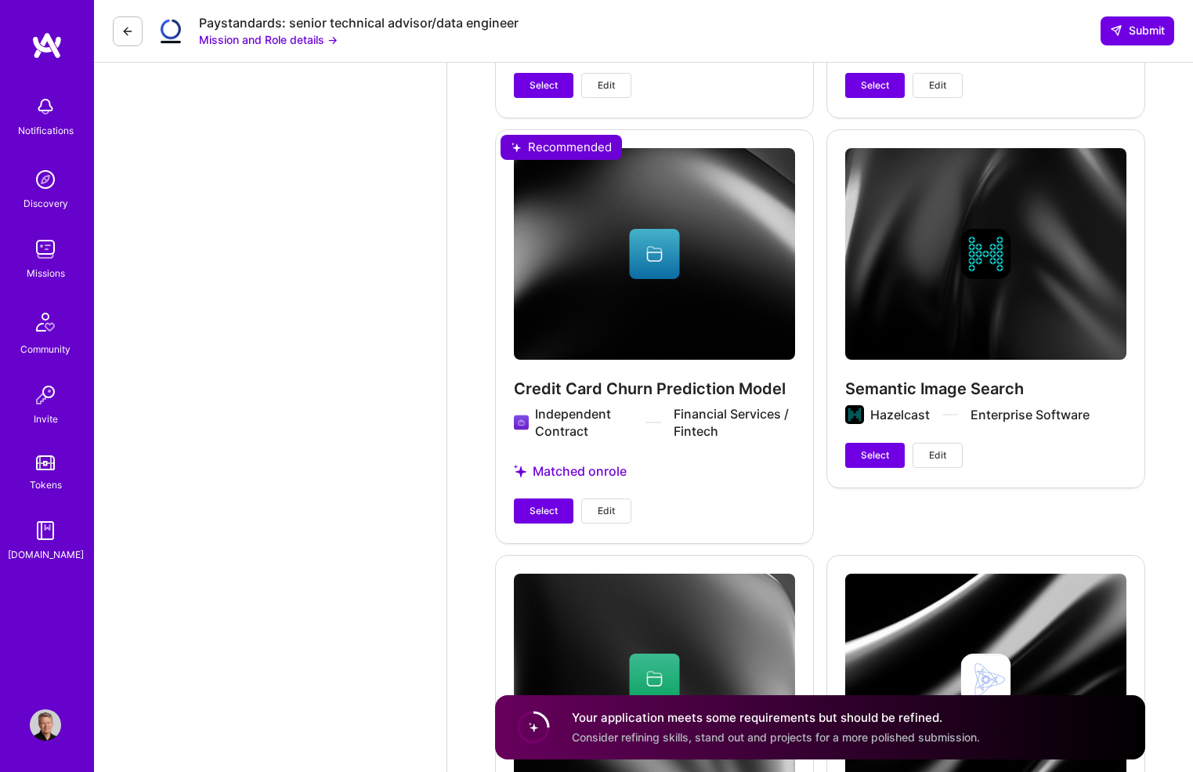
scroll to position [3114, 0]
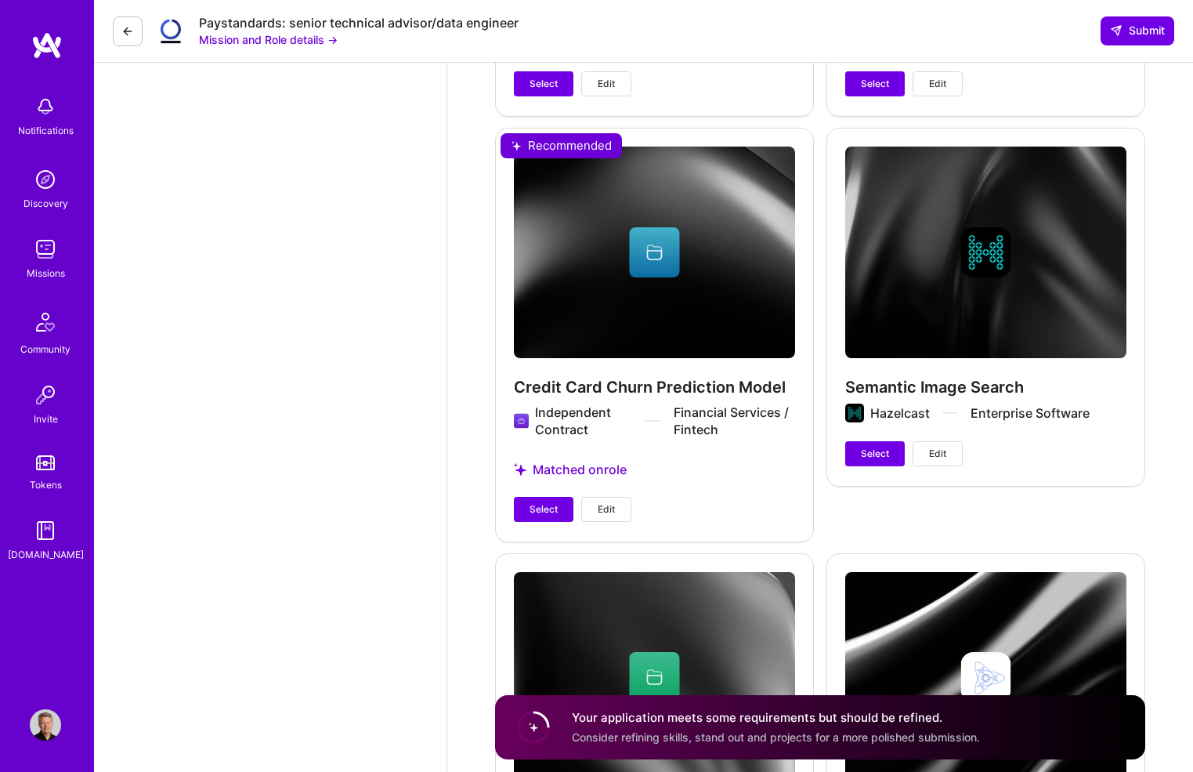
click at [602, 508] on span "Edit" at bounding box center [606, 509] width 17 height 14
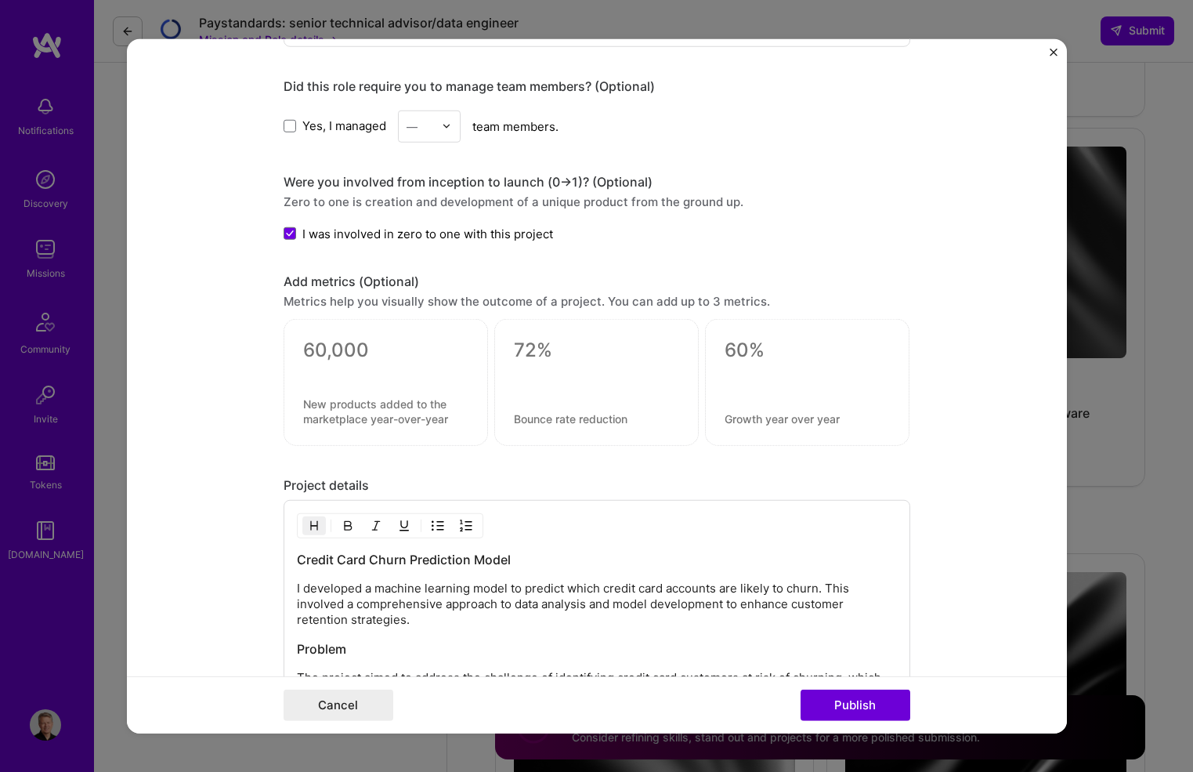
scroll to position [953, 0]
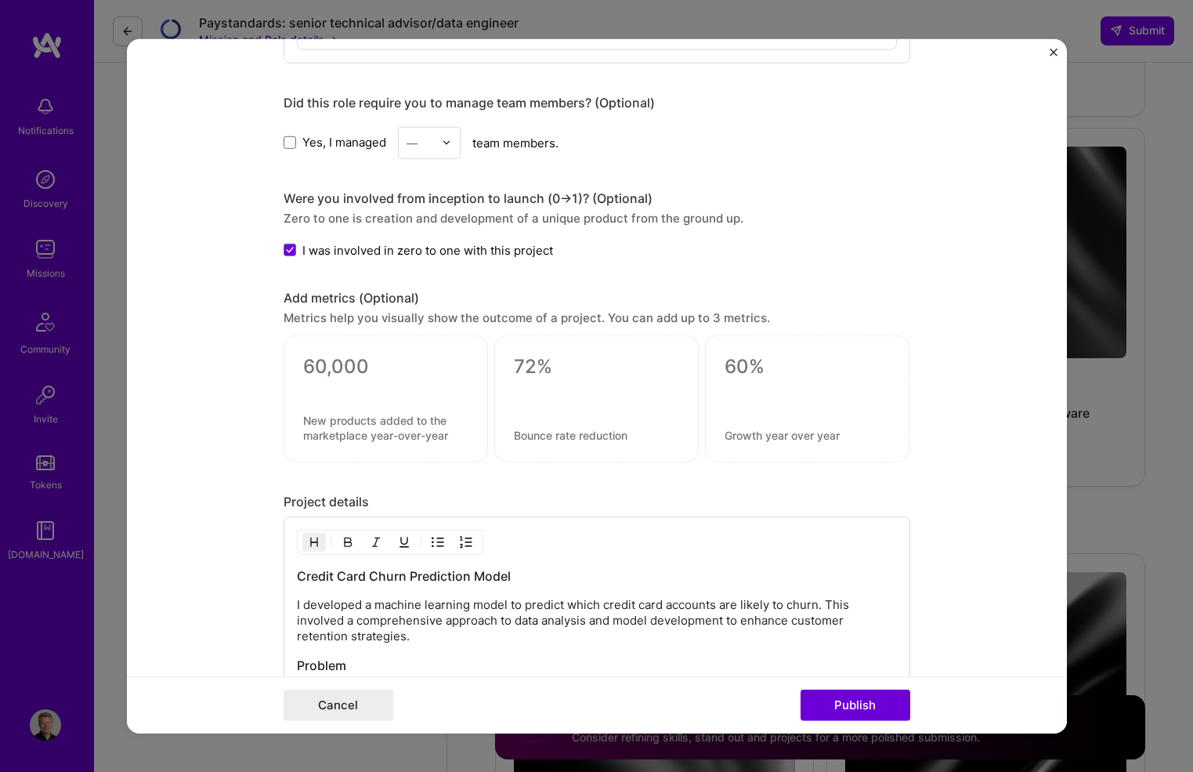
click at [1054, 52] on img "Close" at bounding box center [1054, 52] width 8 height 8
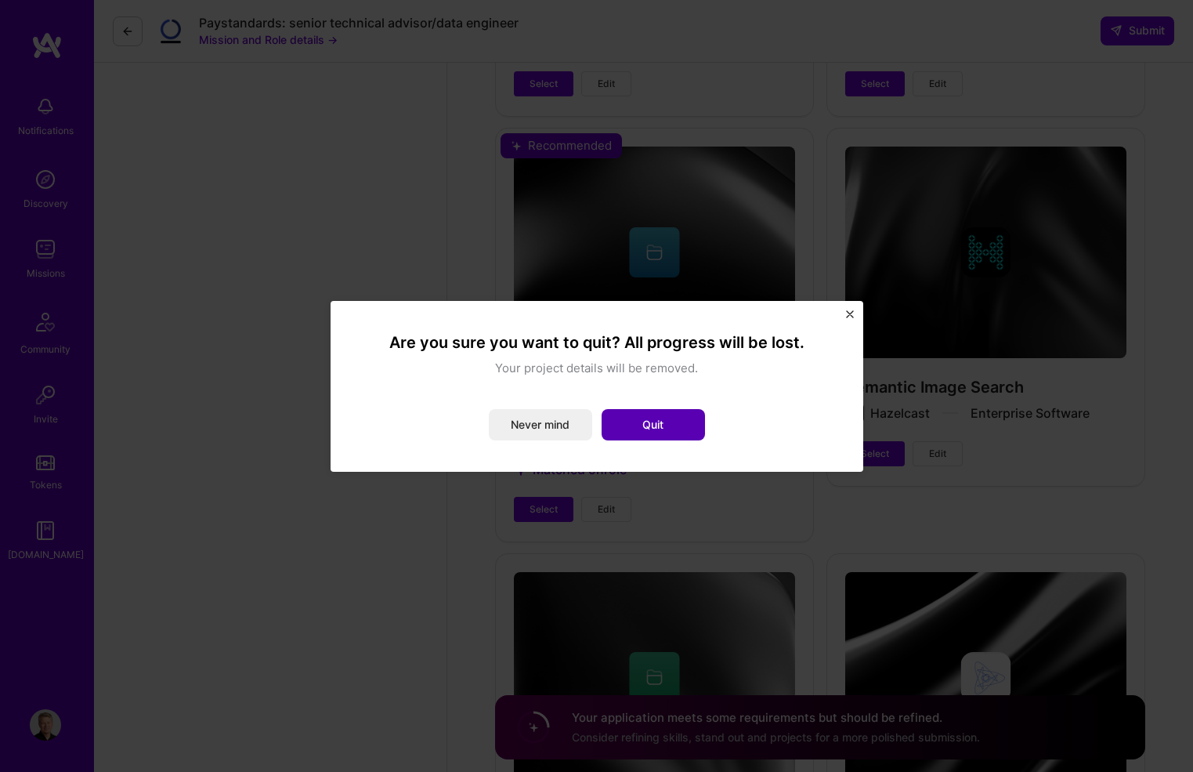
click at [646, 422] on button "Quit" at bounding box center [653, 424] width 103 height 31
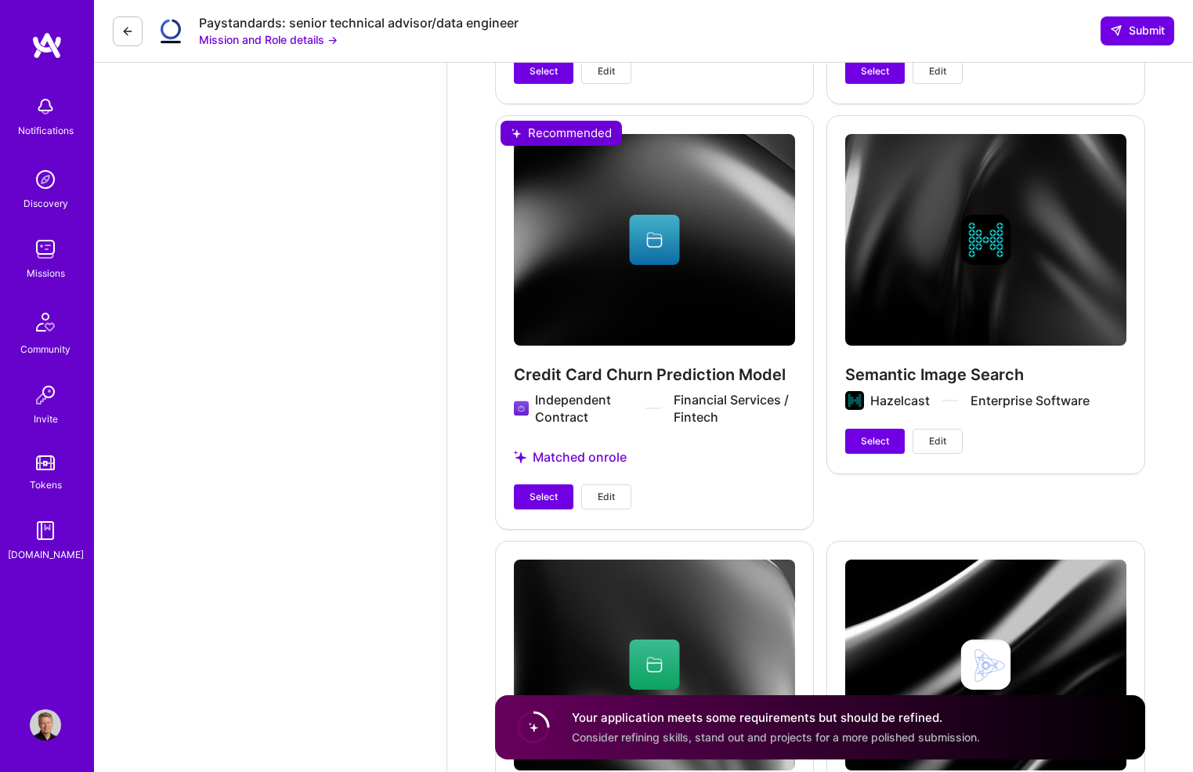
scroll to position [3106, 0]
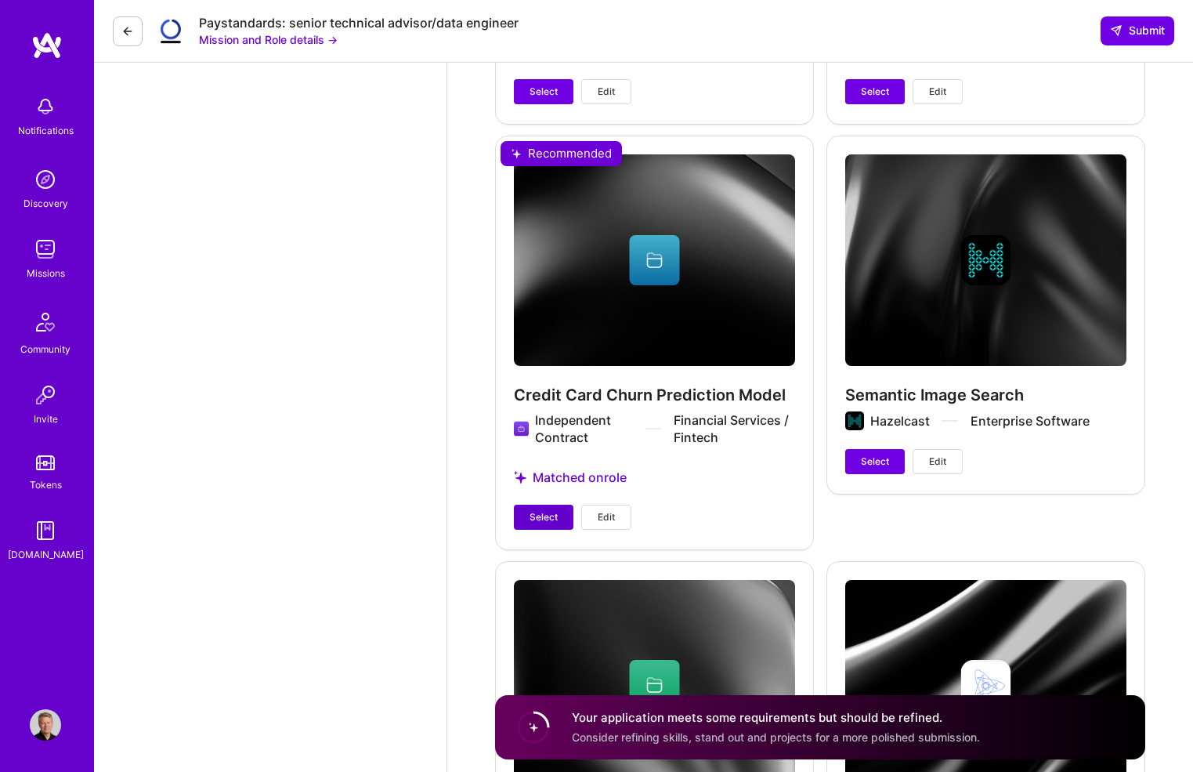
click at [544, 518] on span "Select" at bounding box center [544, 517] width 28 height 14
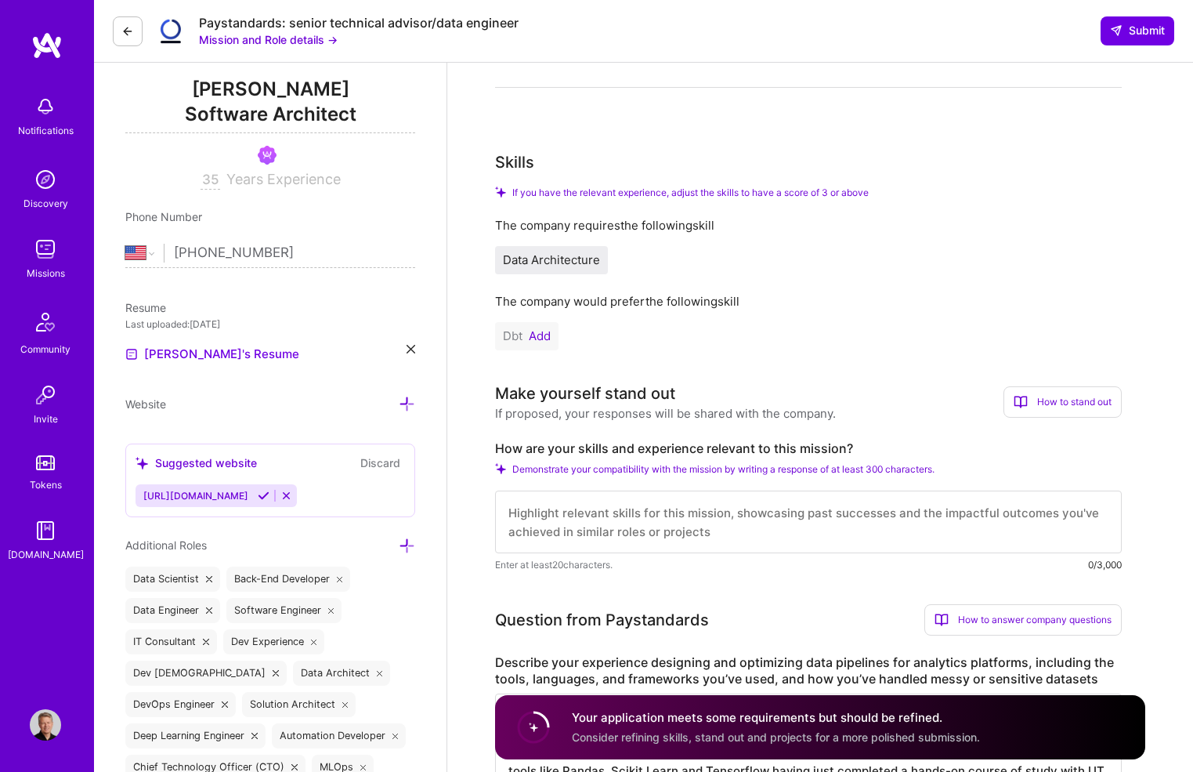
scroll to position [197, 0]
click at [563, 512] on textarea at bounding box center [808, 522] width 627 height 63
type textarea "I"
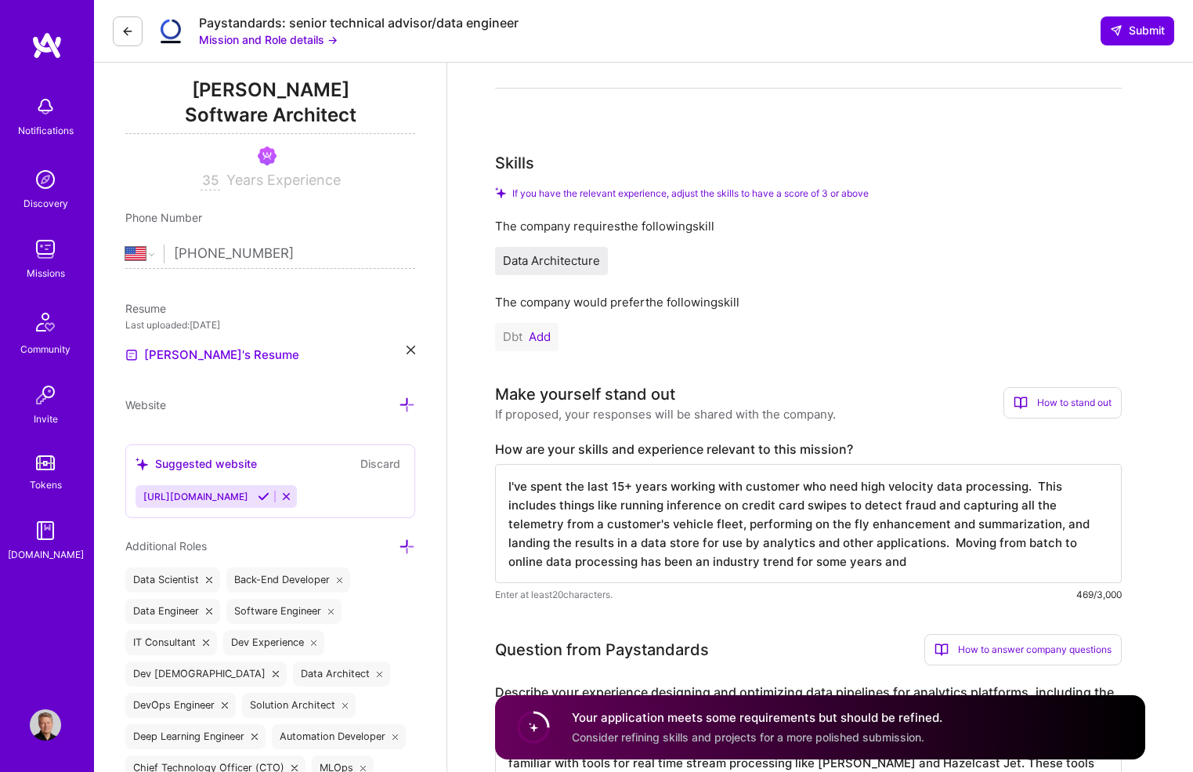
drag, startPoint x: 827, startPoint y: 541, endPoint x: 827, endPoint y: 556, distance: 14.9
click at [827, 556] on textarea "I've spent the last 15+ years working with customer who need high velocity data…" at bounding box center [808, 523] width 627 height 119
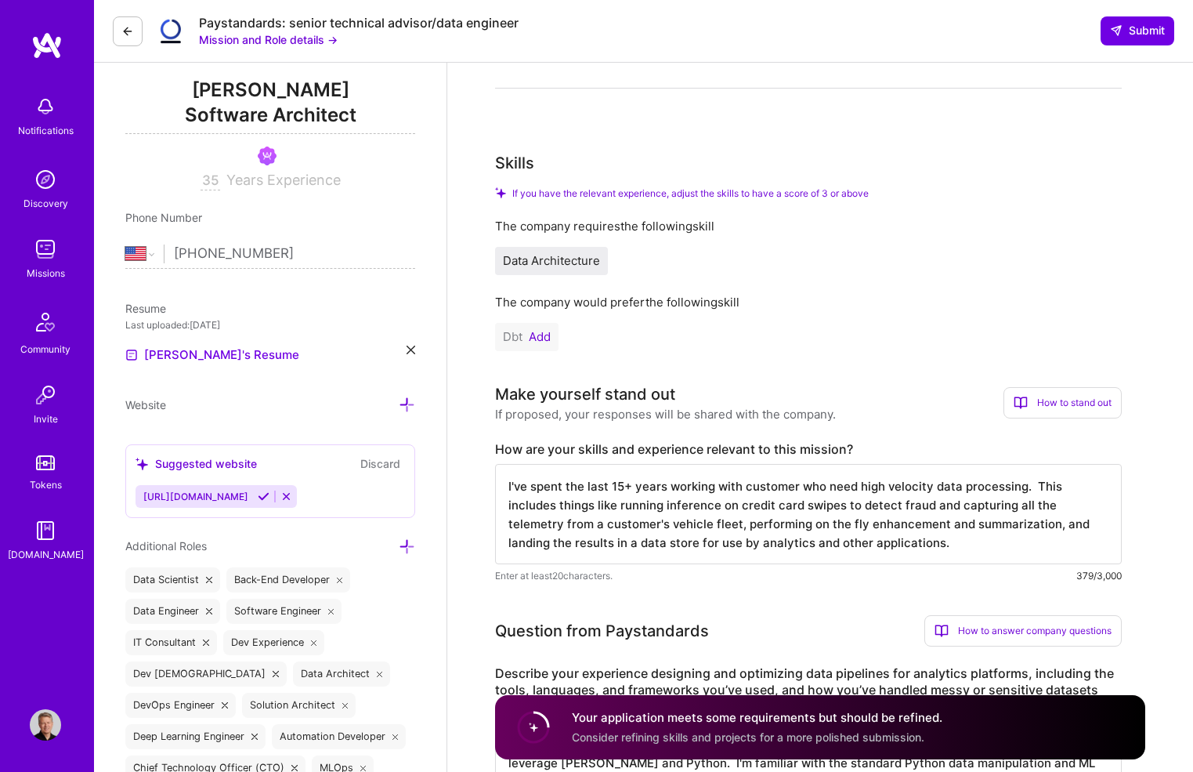
click at [512, 485] on textarea "I've spent the last 15+ years working with customer who need high velocity data…" at bounding box center [808, 514] width 627 height 100
paste textarea "Moving from batch to online data processing has been an industry trend for some…"
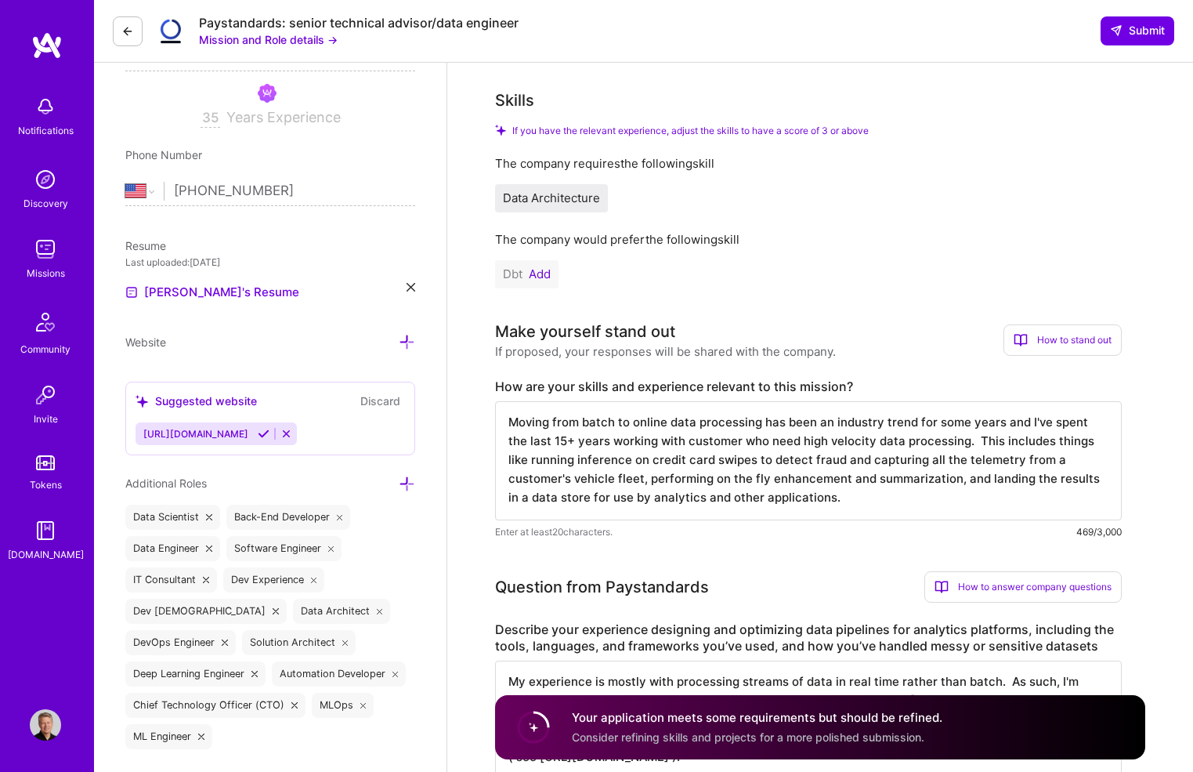
scroll to position [2, 0]
drag, startPoint x: 593, startPoint y: 443, endPoint x: 943, endPoint y: 434, distance: 350.3
click at [943, 434] on textarea "Moving from batch to online data processing has been an industry trend for some…" at bounding box center [808, 460] width 627 height 119
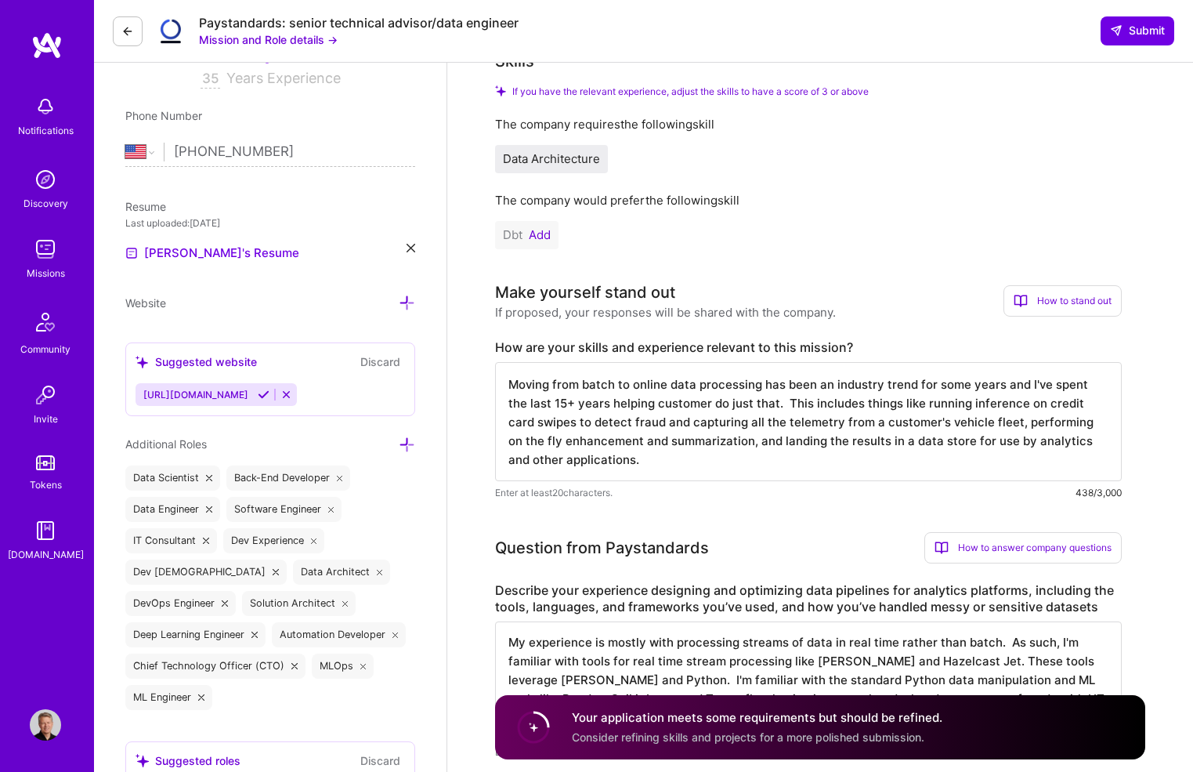
scroll to position [298, 0]
click at [637, 450] on textarea "Moving from batch to online data processing has been an industry trend for some…" at bounding box center [808, 421] width 627 height 119
type textarea "Moving from batch to online data processing has been an industry trend for some…"
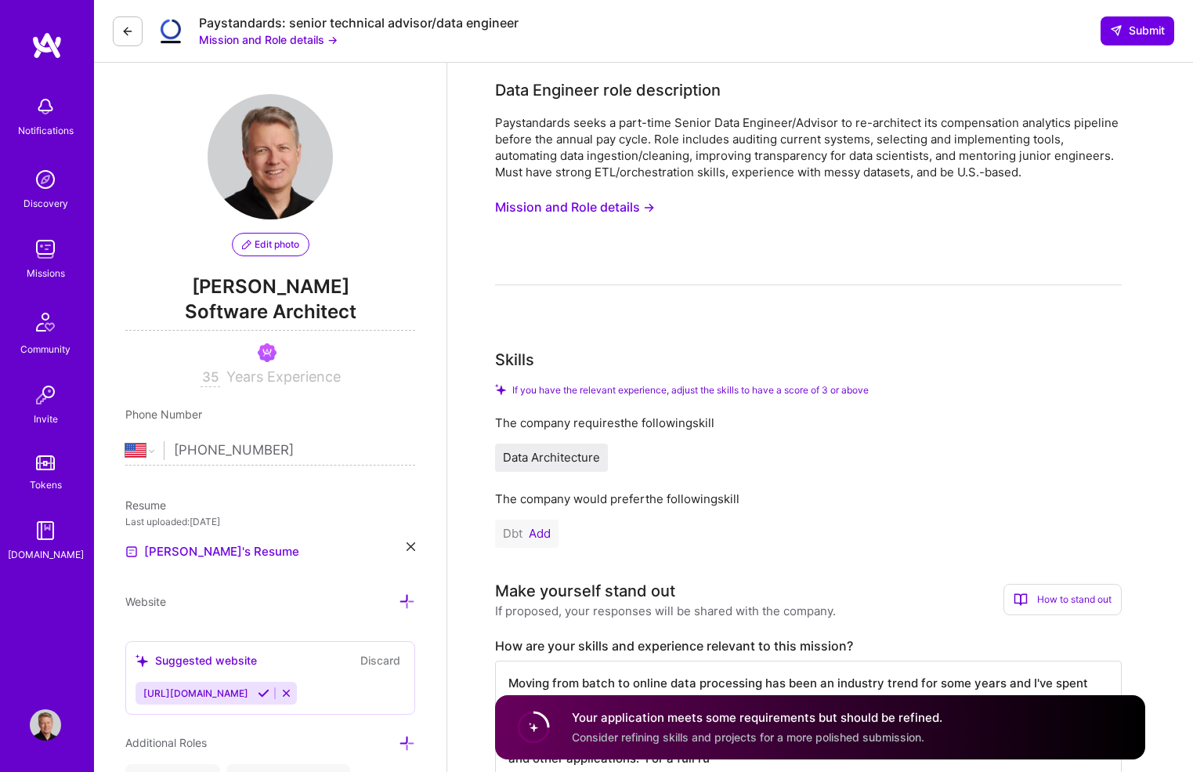
select select "US"
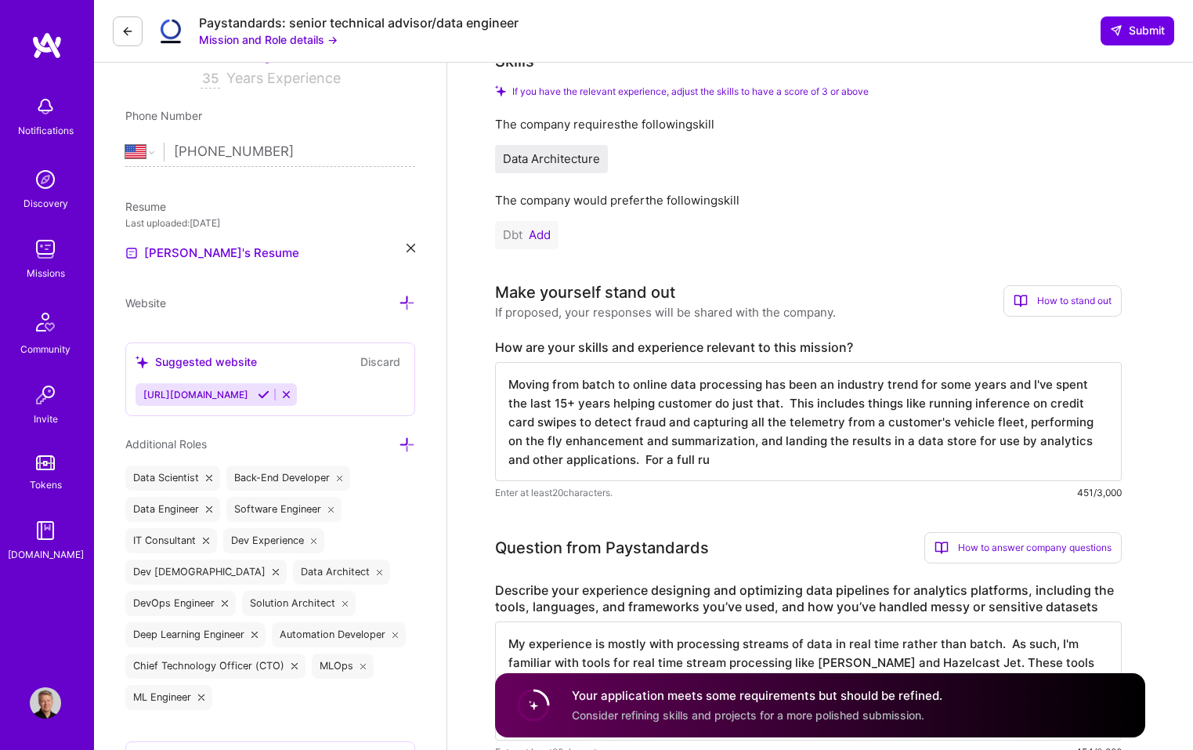
scroll to position [2, 0]
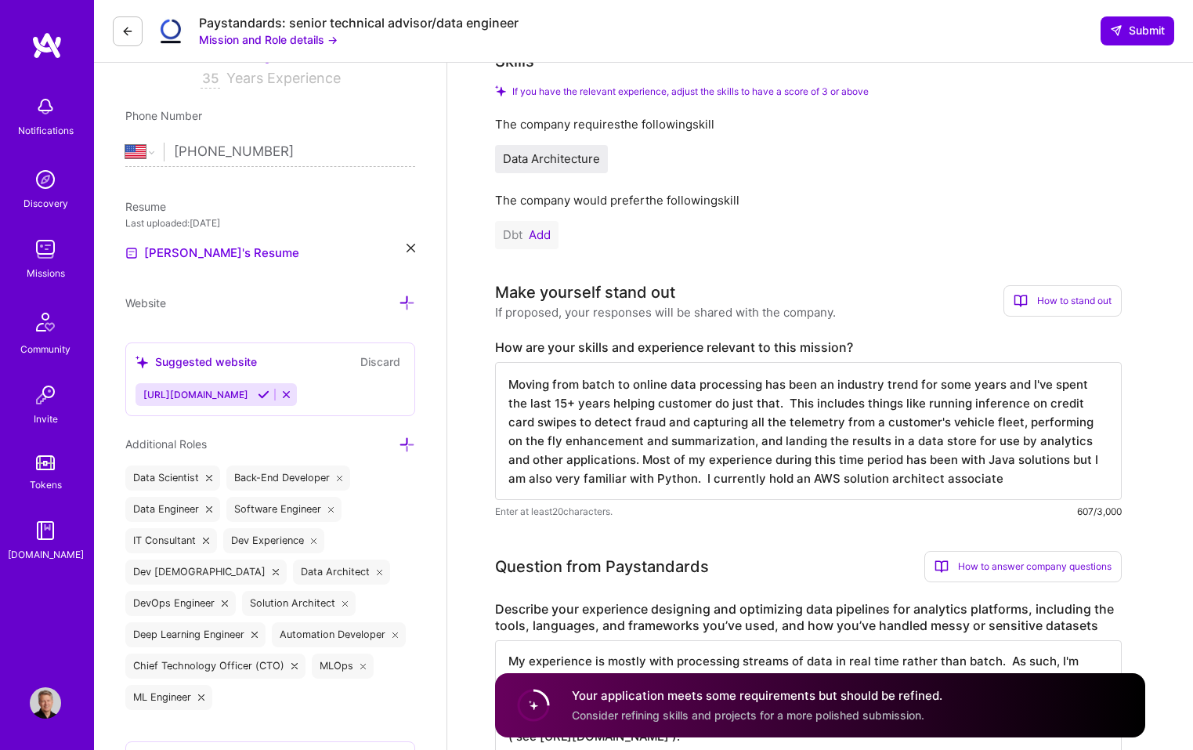
drag, startPoint x: 626, startPoint y: 480, endPoint x: 688, endPoint y: 480, distance: 61.9
click at [688, 480] on textarea "Moving from batch to online data processing has been an industry trend for some…" at bounding box center [808, 431] width 627 height 138
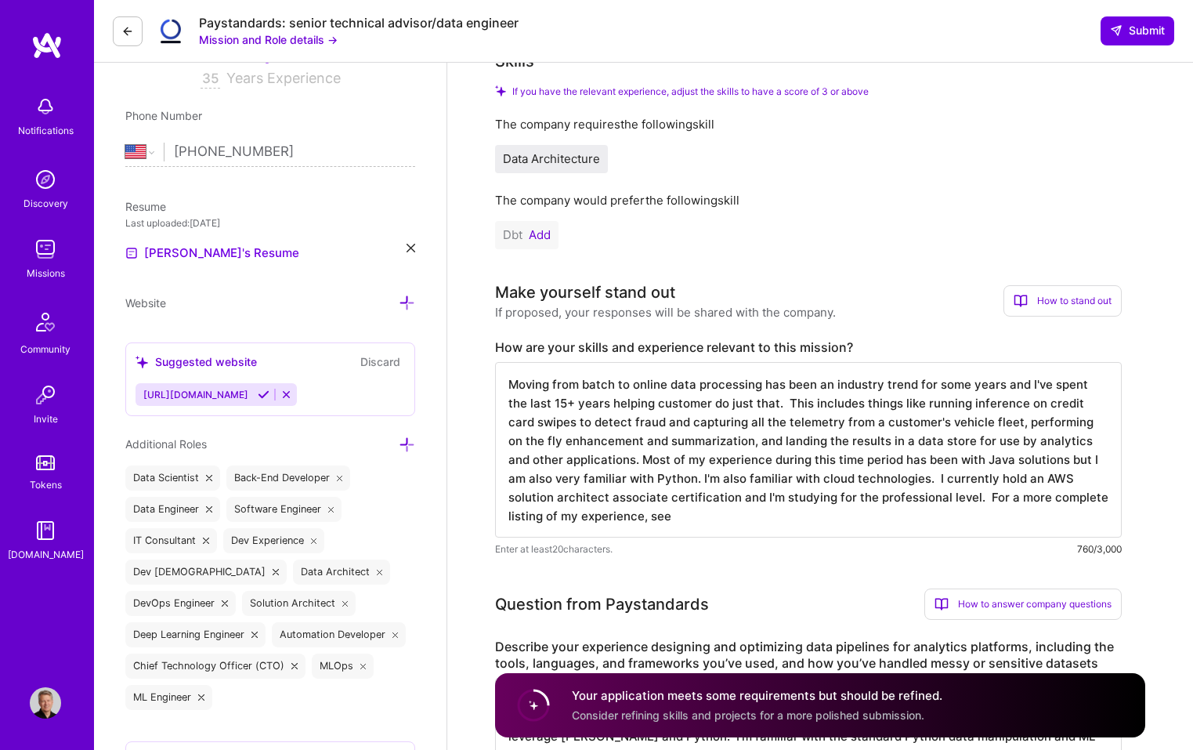
paste textarea "https://www.resumonk.com/mcNJWJ0lXfhQXWD7bm9HnA"
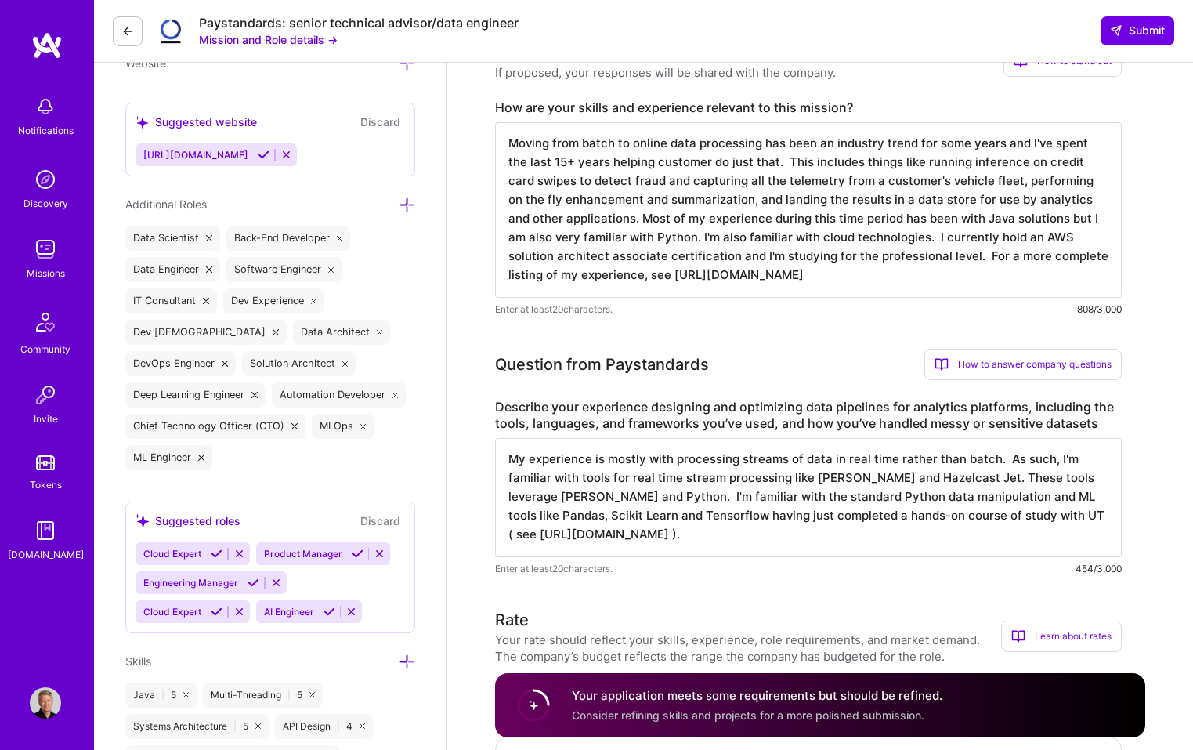
scroll to position [168, 0]
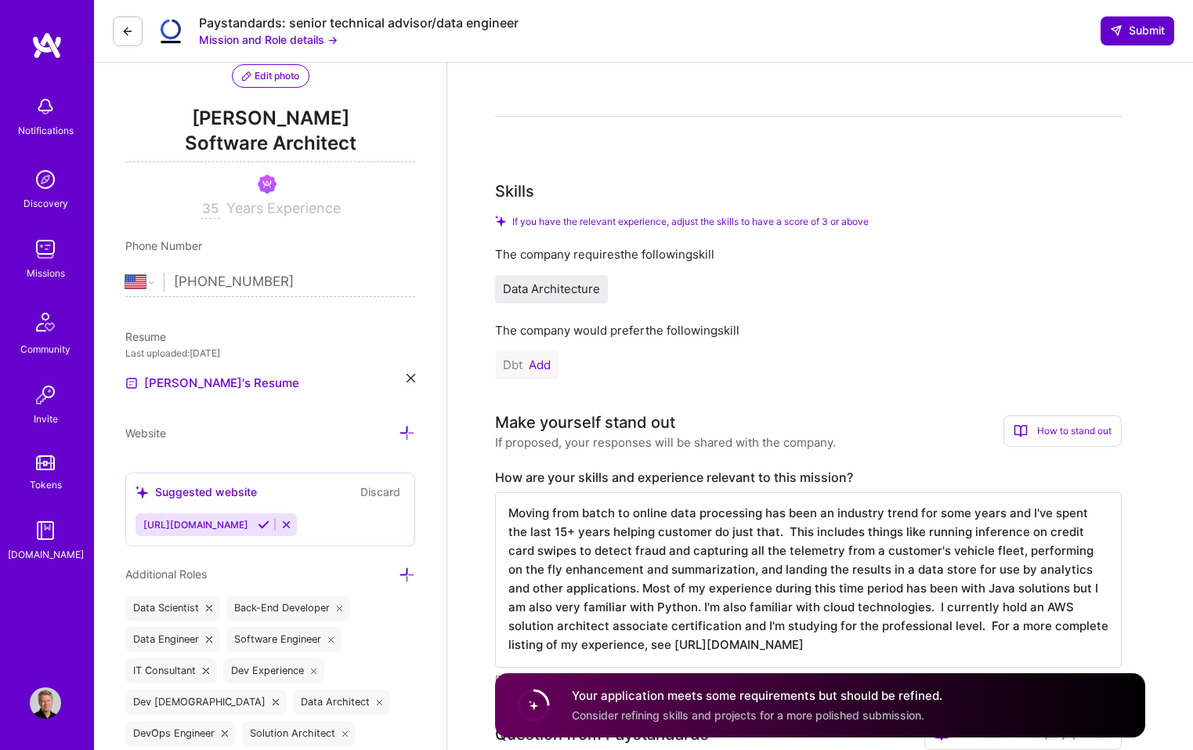
type textarea "Moving from batch to online data processing has been an industry trend for some…"
click at [1129, 31] on span "Submit" at bounding box center [1137, 31] width 55 height 16
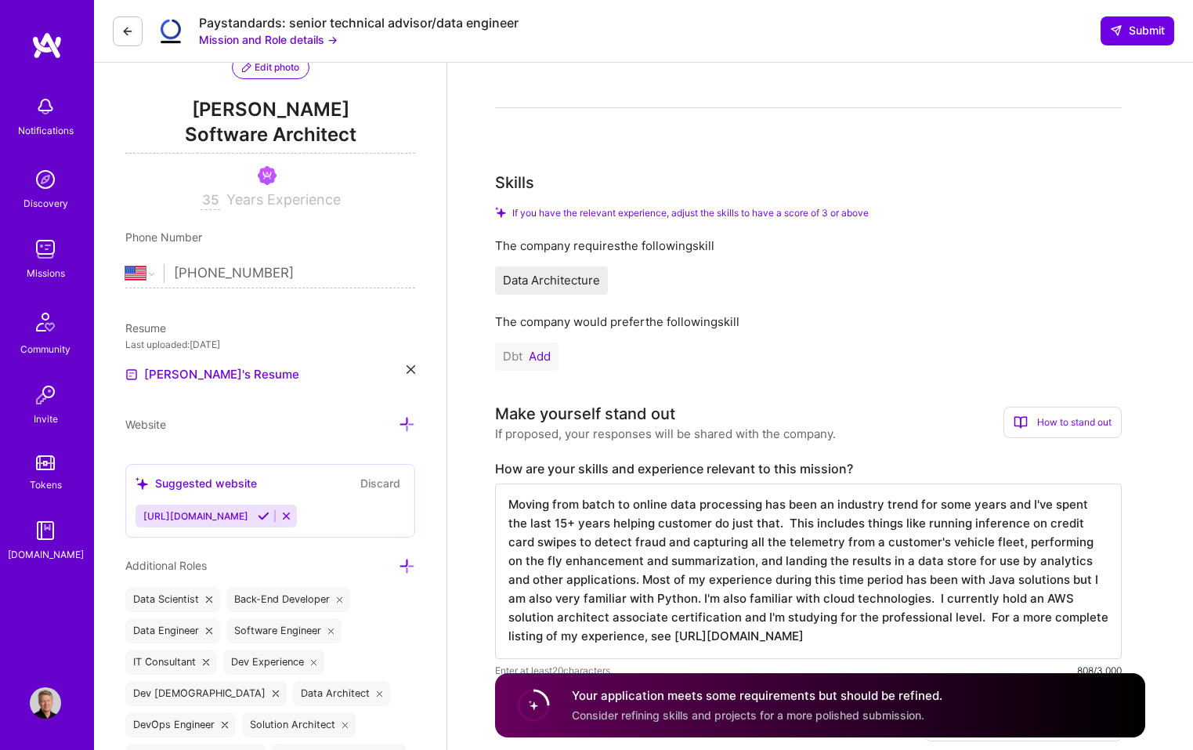
scroll to position [179, 0]
click at [544, 281] on span "Data Architecture" at bounding box center [551, 278] width 97 height 15
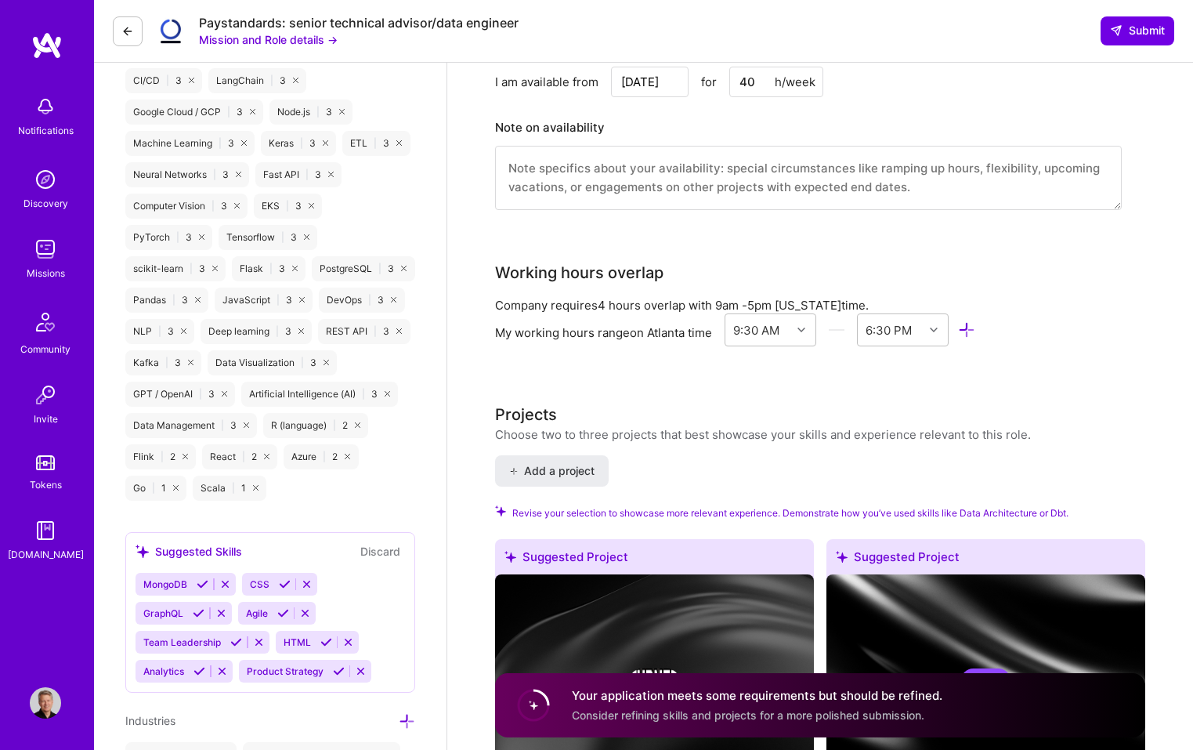
scroll to position [1565, 0]
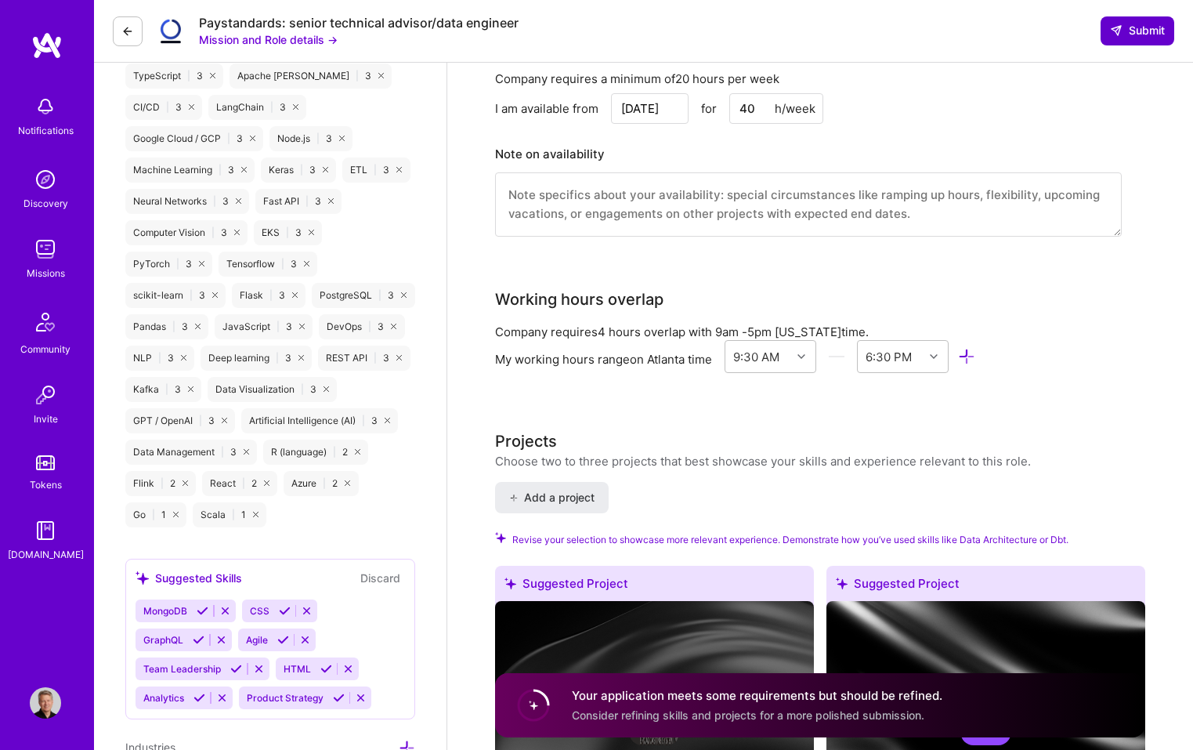
click at [1138, 31] on span "Submit" at bounding box center [1137, 31] width 55 height 16
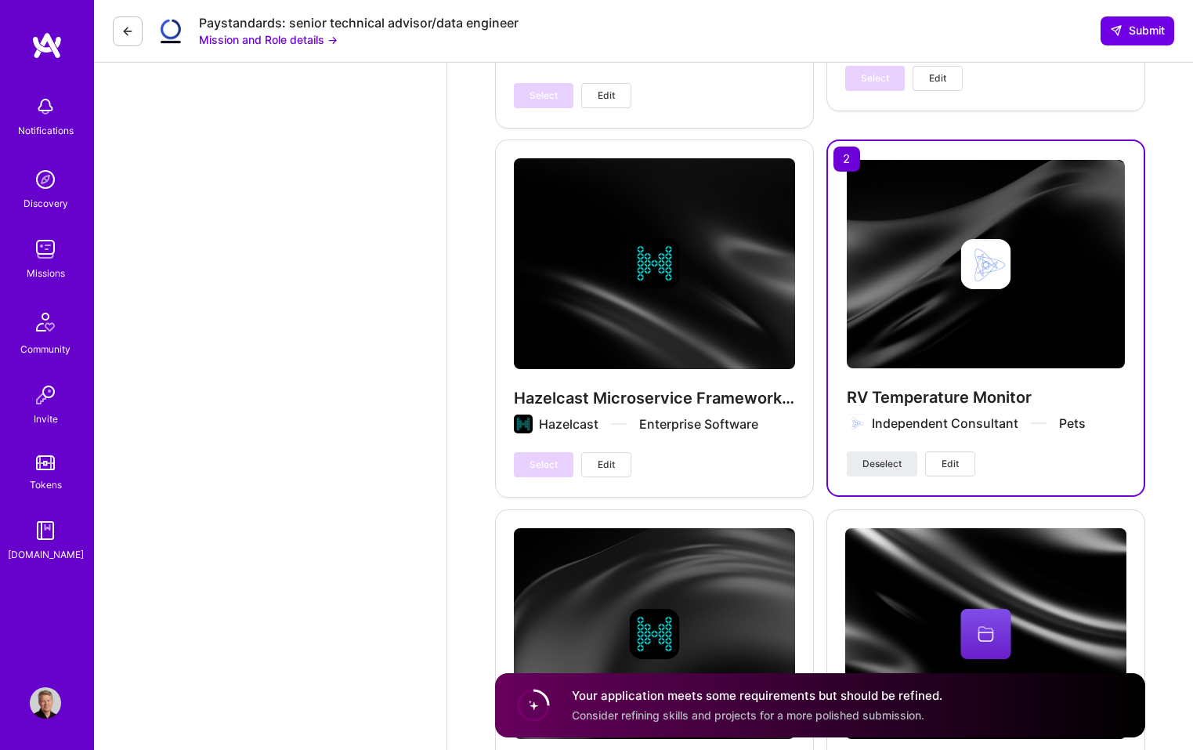
scroll to position [3977, 0]
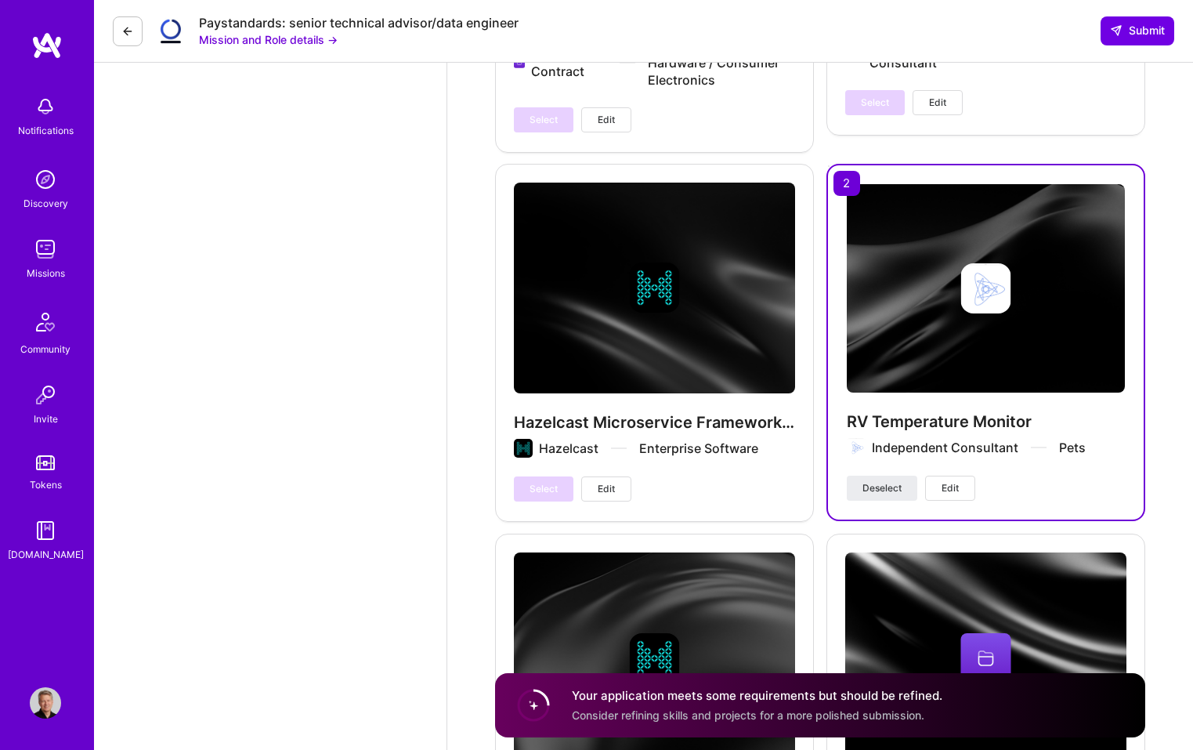
click at [856, 175] on div "RV Temperature Monitor Independent Consultant Pets Deselect Edit" at bounding box center [986, 342] width 319 height 357
click at [889, 487] on span "Deselect" at bounding box center [882, 488] width 39 height 14
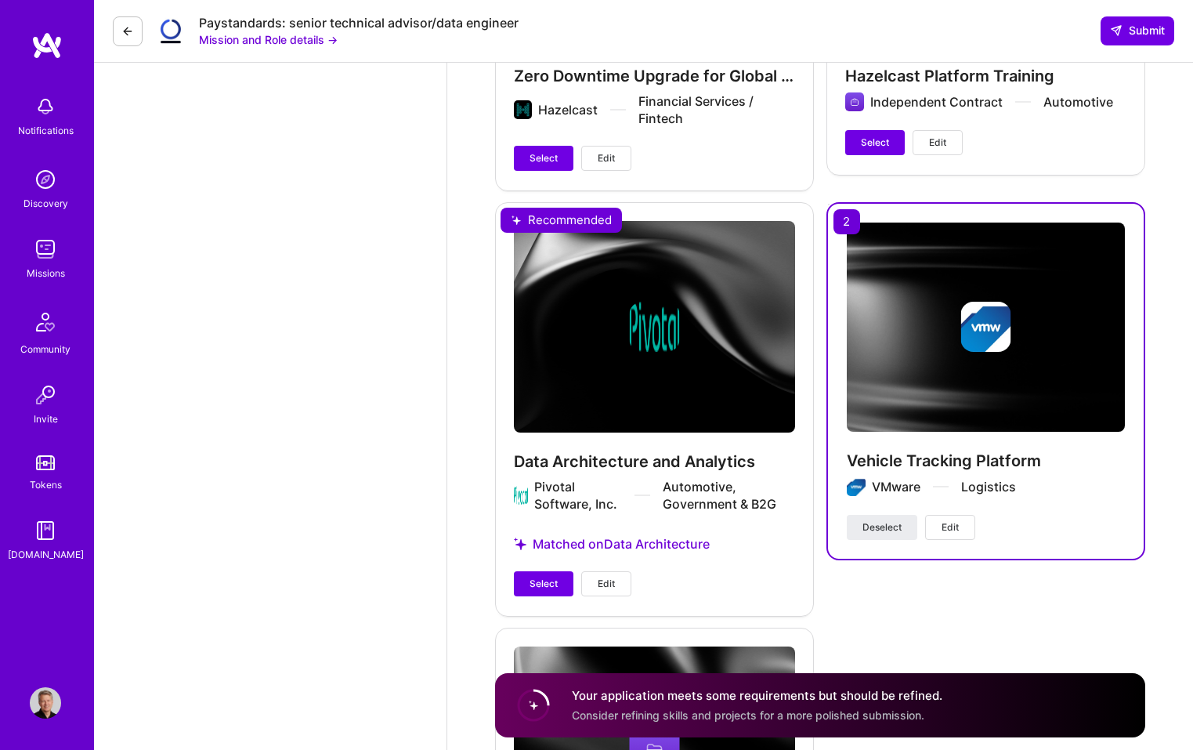
scroll to position [4702, 0]
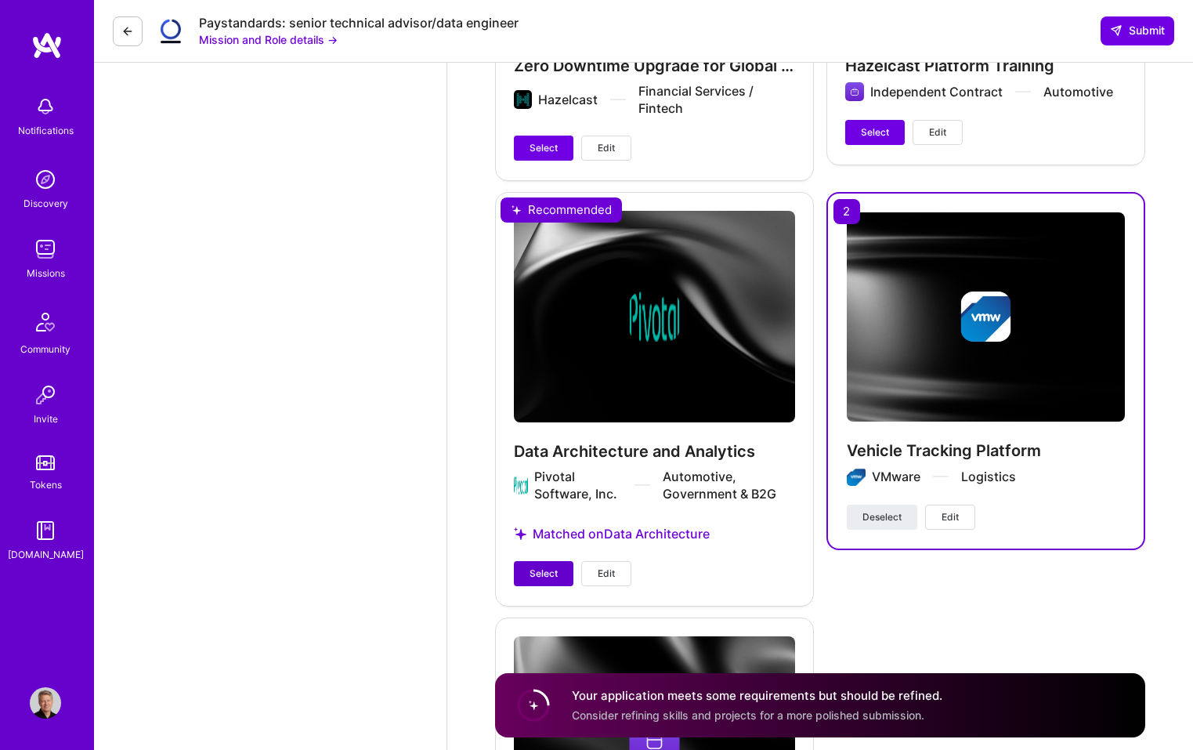
click at [542, 577] on span "Select" at bounding box center [544, 573] width 28 height 14
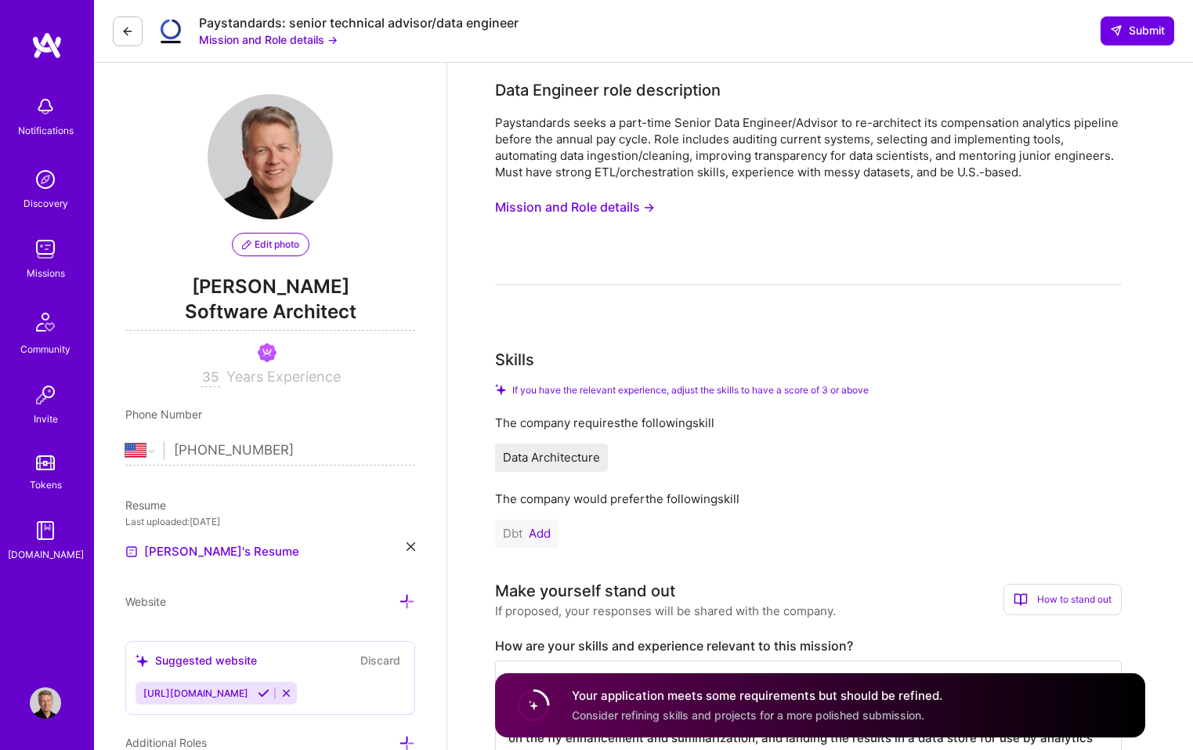
scroll to position [0, 0]
click at [646, 425] on div "The company requires the following skill" at bounding box center [808, 422] width 627 height 16
click at [580, 452] on span "Data Architecture" at bounding box center [551, 457] width 97 height 15
click at [508, 458] on span "Data Architecture" at bounding box center [551, 457] width 97 height 15
click at [1133, 29] on span "Submit" at bounding box center [1137, 31] width 55 height 16
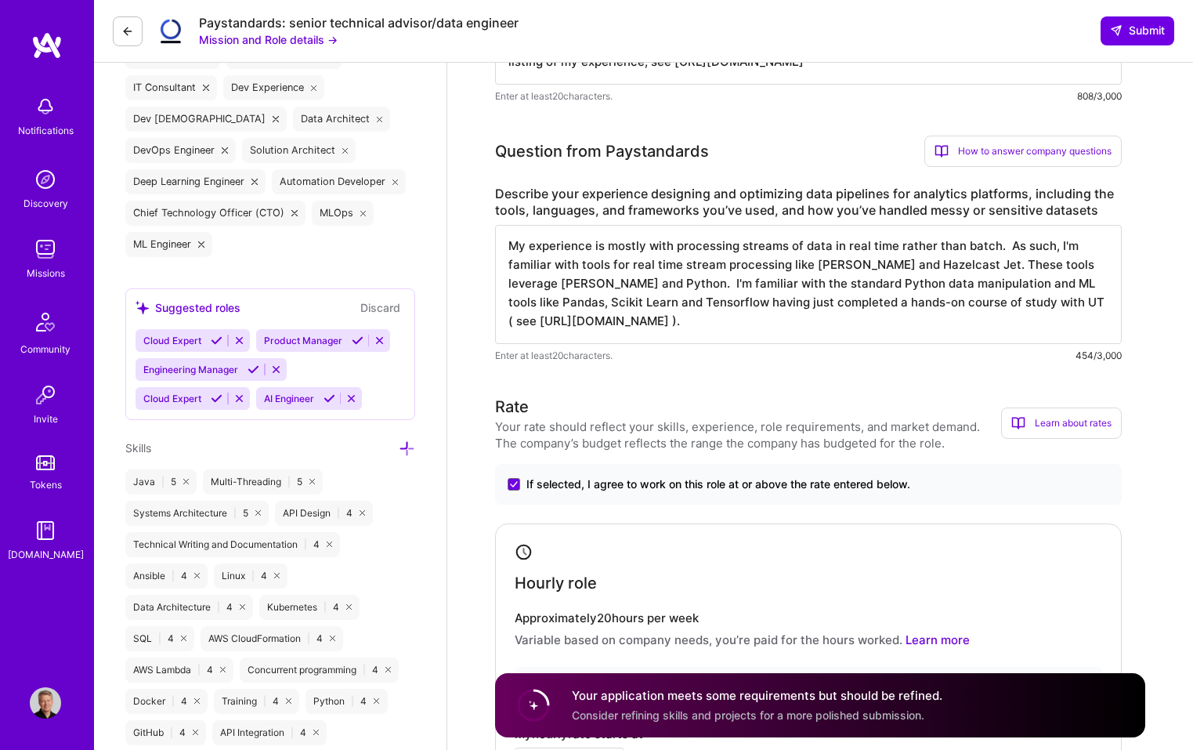
scroll to position [761, 0]
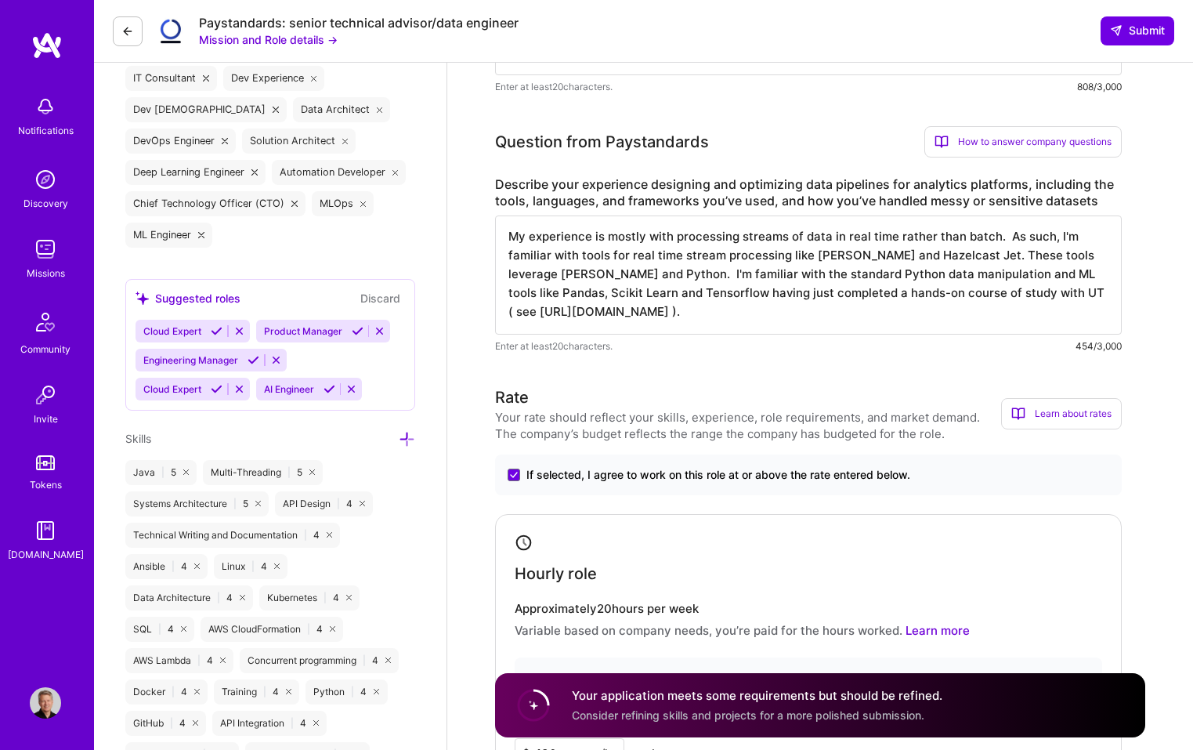
click at [882, 325] on textarea "My experience is mostly with processing streams of data in real time rather tha…" at bounding box center [808, 274] width 627 height 119
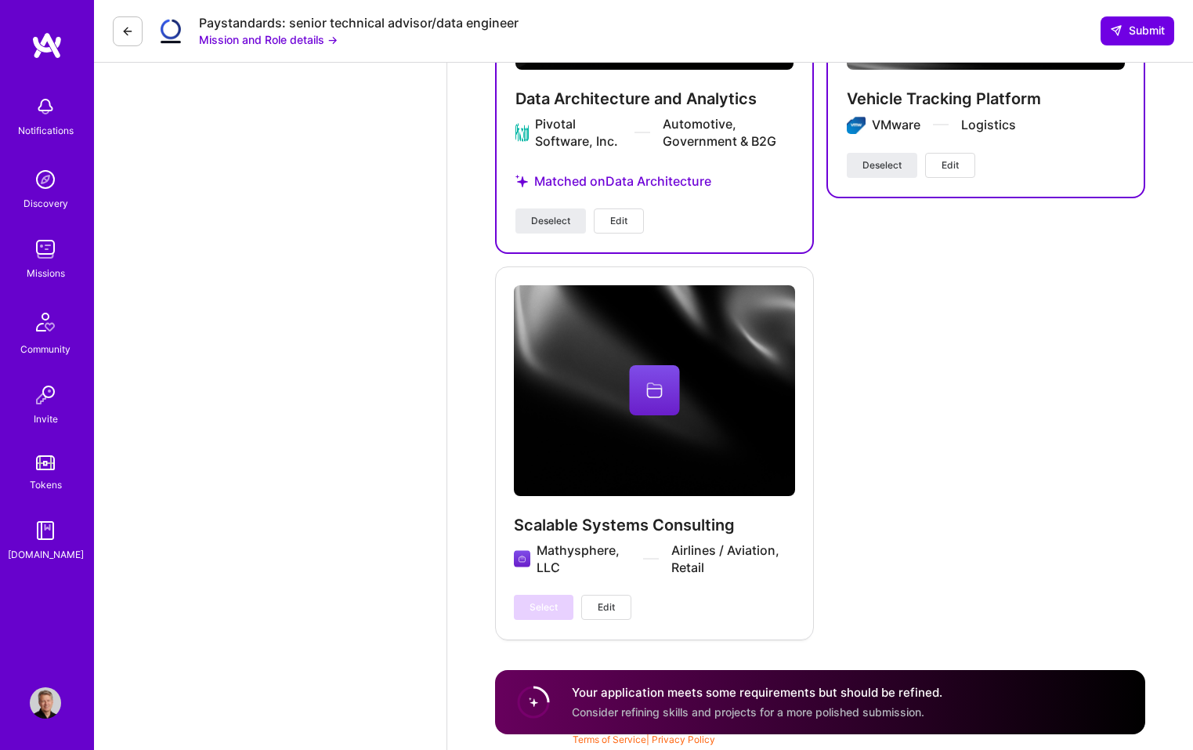
scroll to position [5054, 0]
click at [1144, 34] on span "Submit" at bounding box center [1137, 31] width 55 height 16
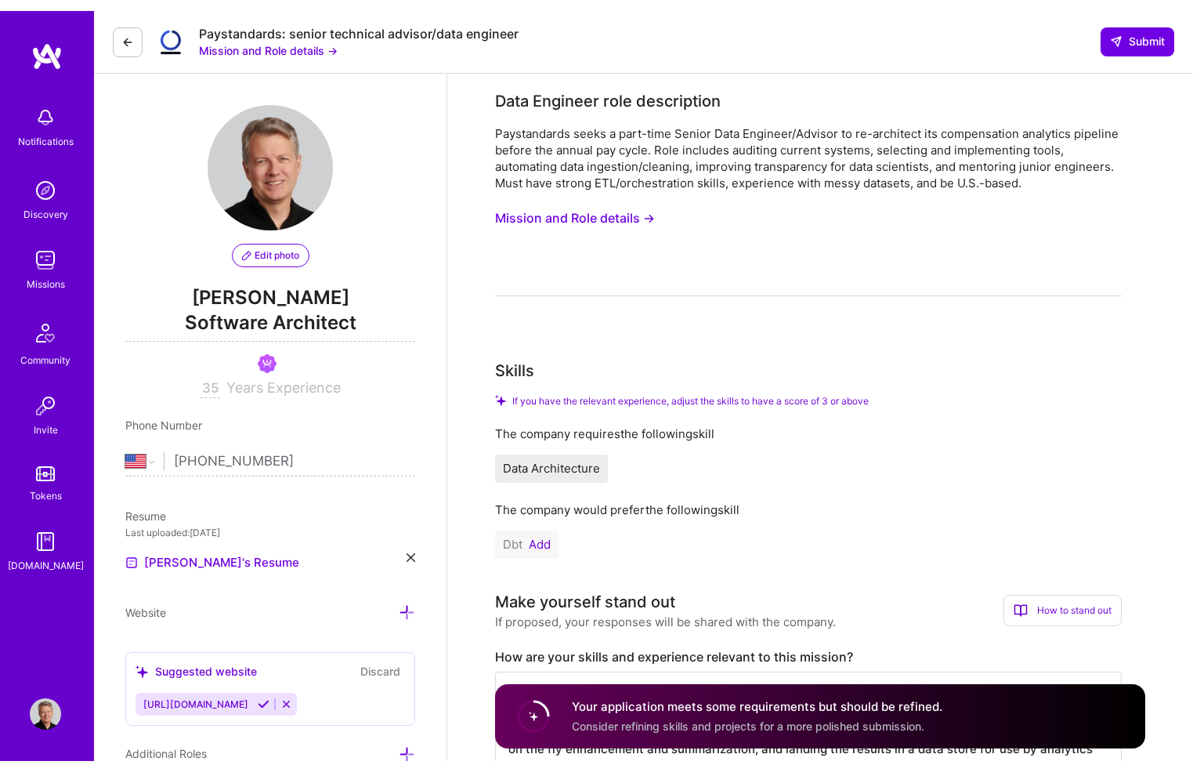
scroll to position [0, 0]
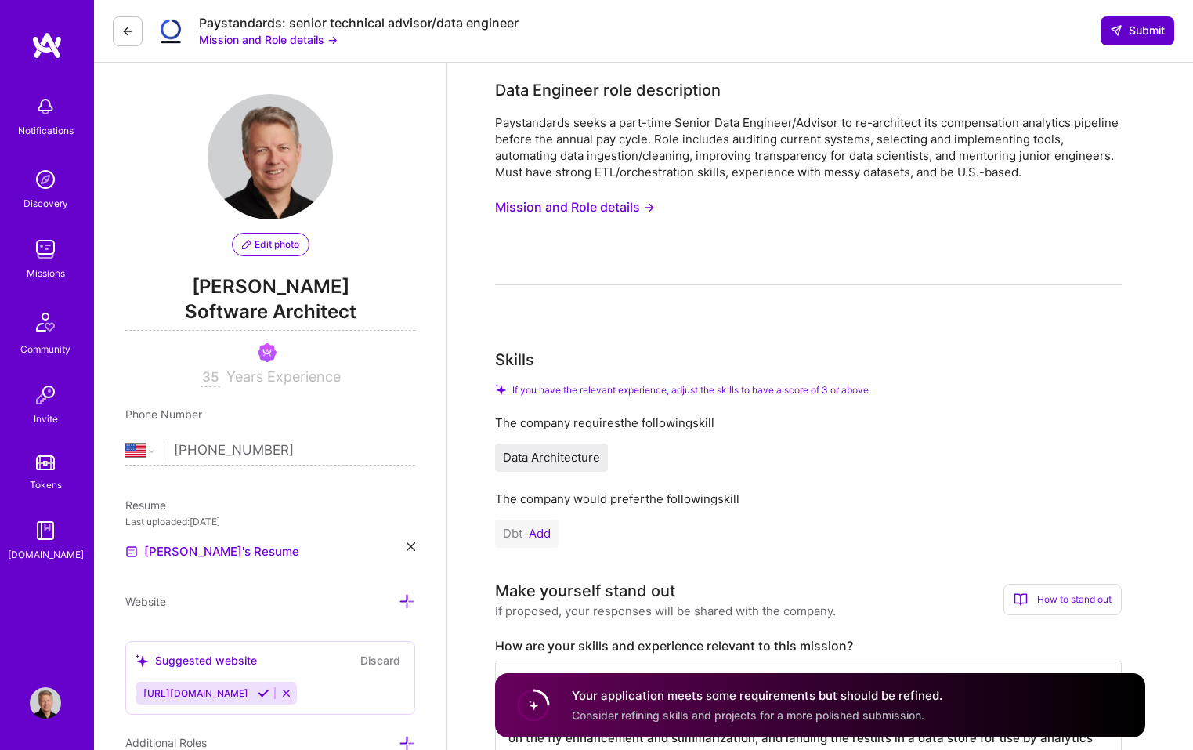
click at [1139, 29] on span "Submit" at bounding box center [1137, 31] width 55 height 16
click at [36, 42] on img at bounding box center [46, 45] width 31 height 28
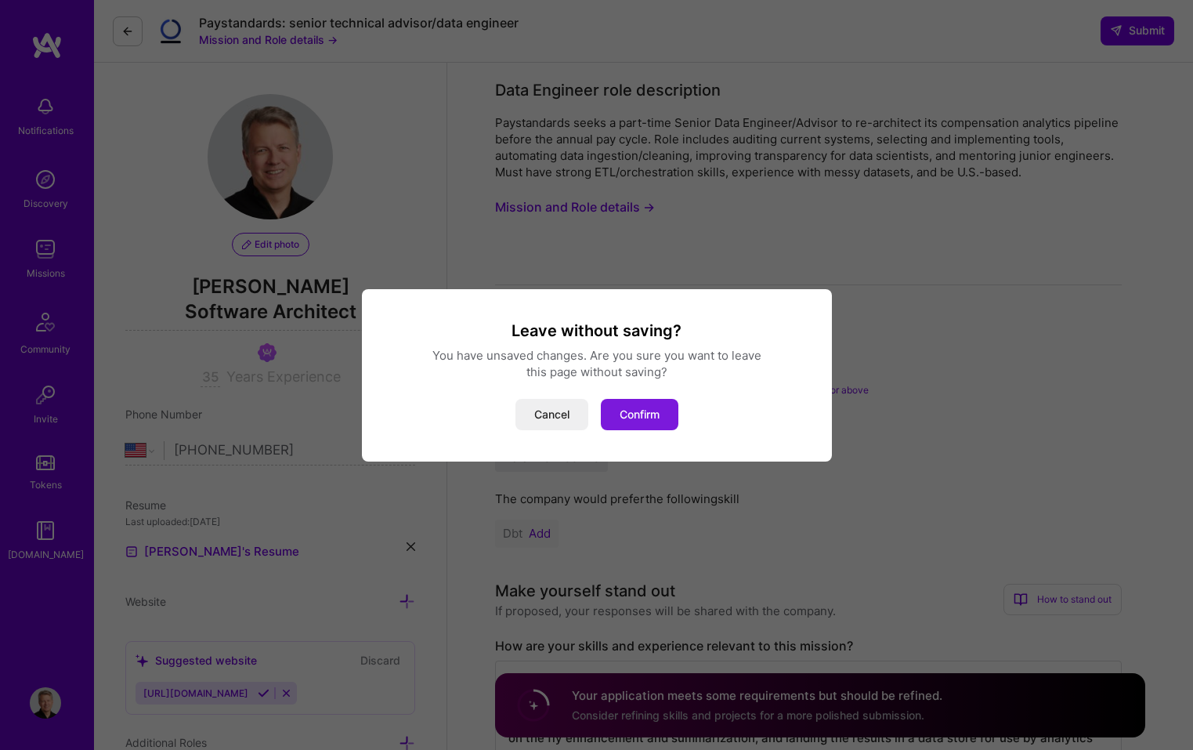
click at [645, 412] on button "Confirm" at bounding box center [640, 414] width 78 height 31
